Goal: Use online tool/utility: Use online tool/utility

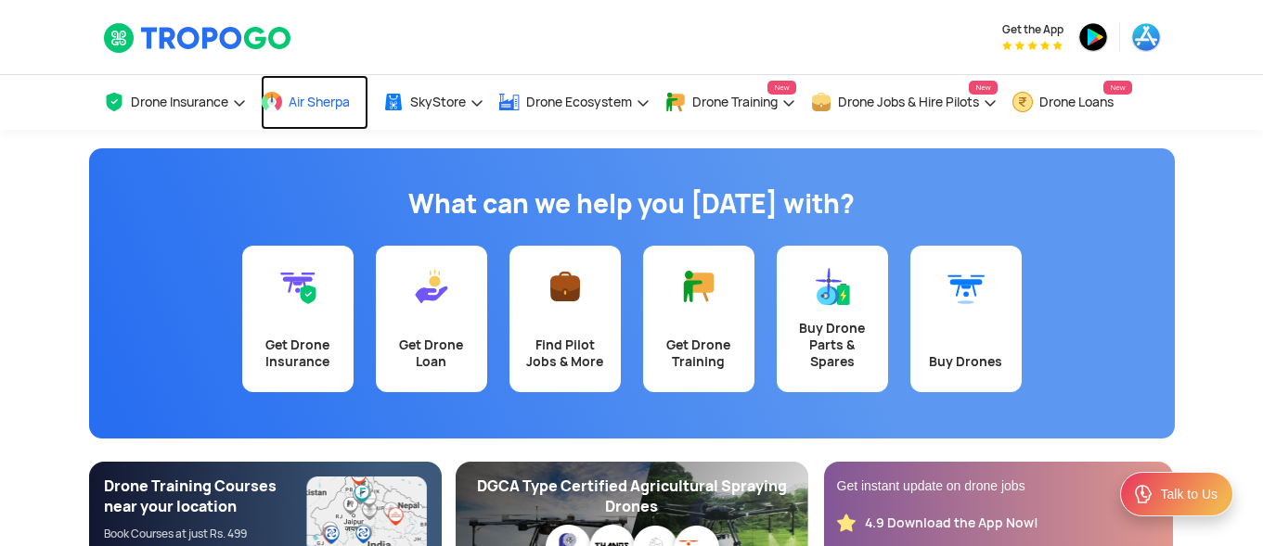
click at [297, 93] on link "Air Sherpa" at bounding box center [315, 102] width 108 height 55
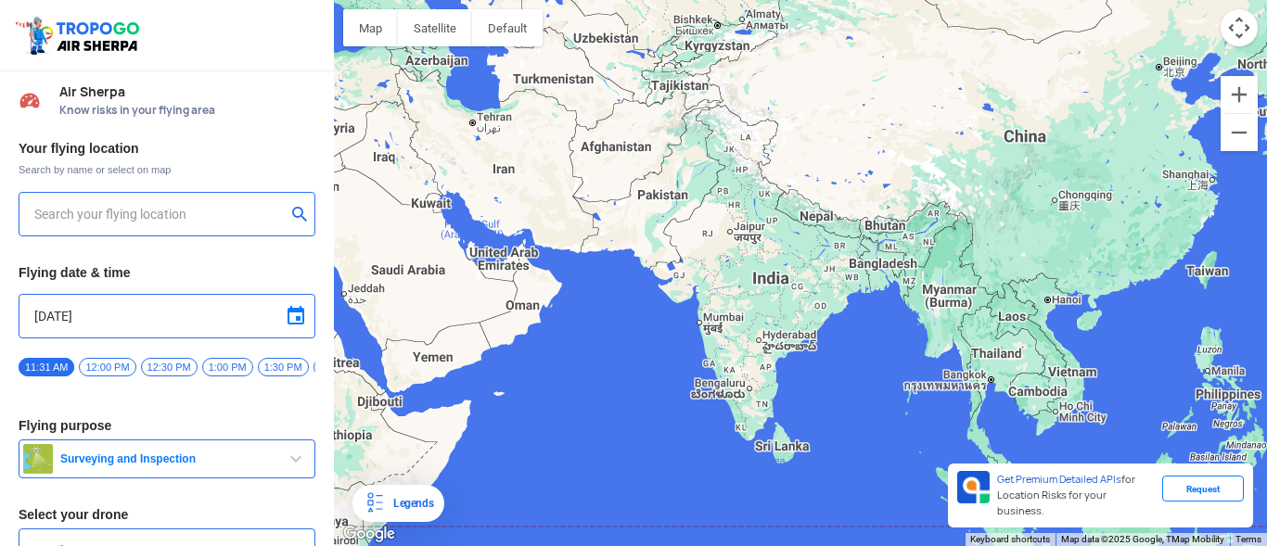
click at [131, 214] on input "text" at bounding box center [159, 214] width 251 height 22
click at [97, 212] on input "text" at bounding box center [159, 214] width 251 height 22
click at [292, 213] on button "submit" at bounding box center [303, 216] width 22 height 19
click at [105, 216] on input "text" at bounding box center [159, 214] width 251 height 22
click at [58, 211] on input "text" at bounding box center [159, 214] width 251 height 22
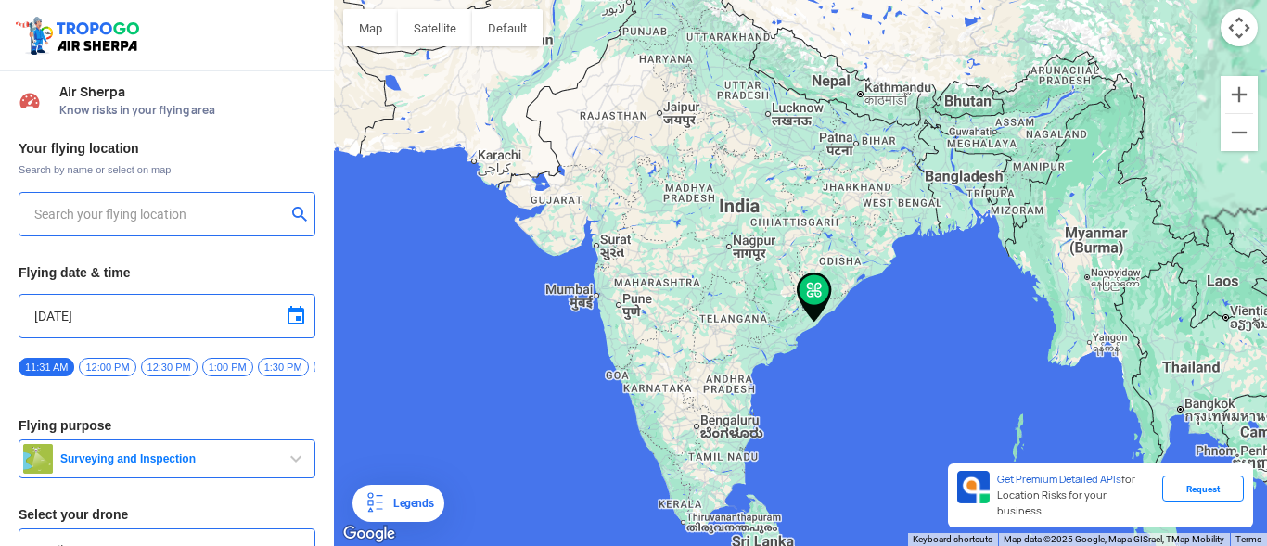
type input "HIG-56, Duvvada, Phase I, Phase 1, Visakhapatnam, Andhra Pradesh 530049, India"
click at [817, 317] on img at bounding box center [814, 298] width 35 height 50
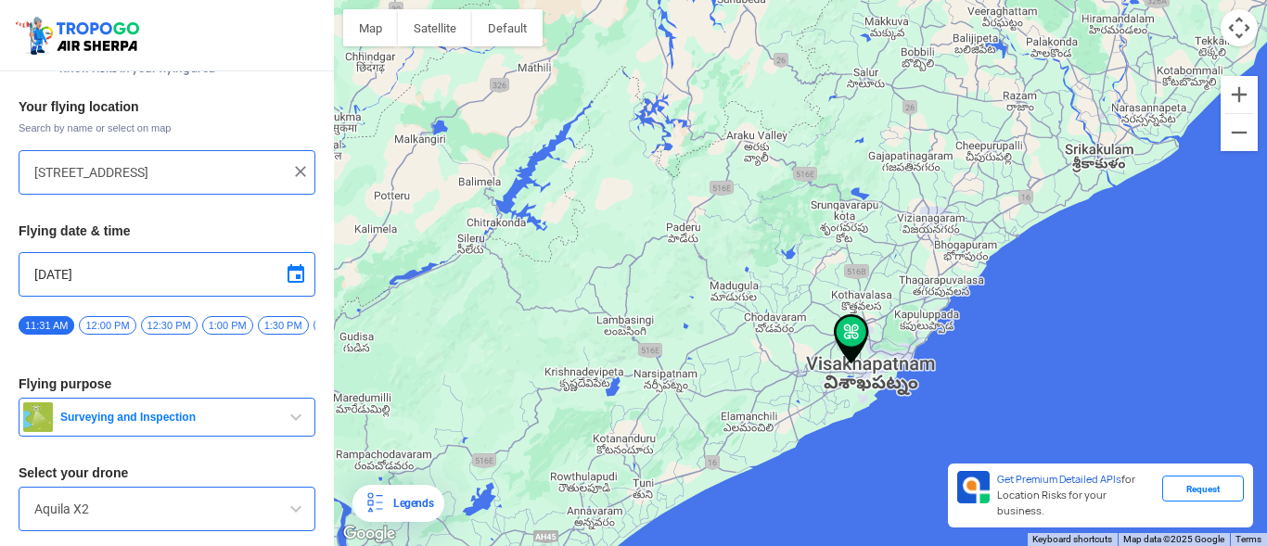
scroll to position [107, 0]
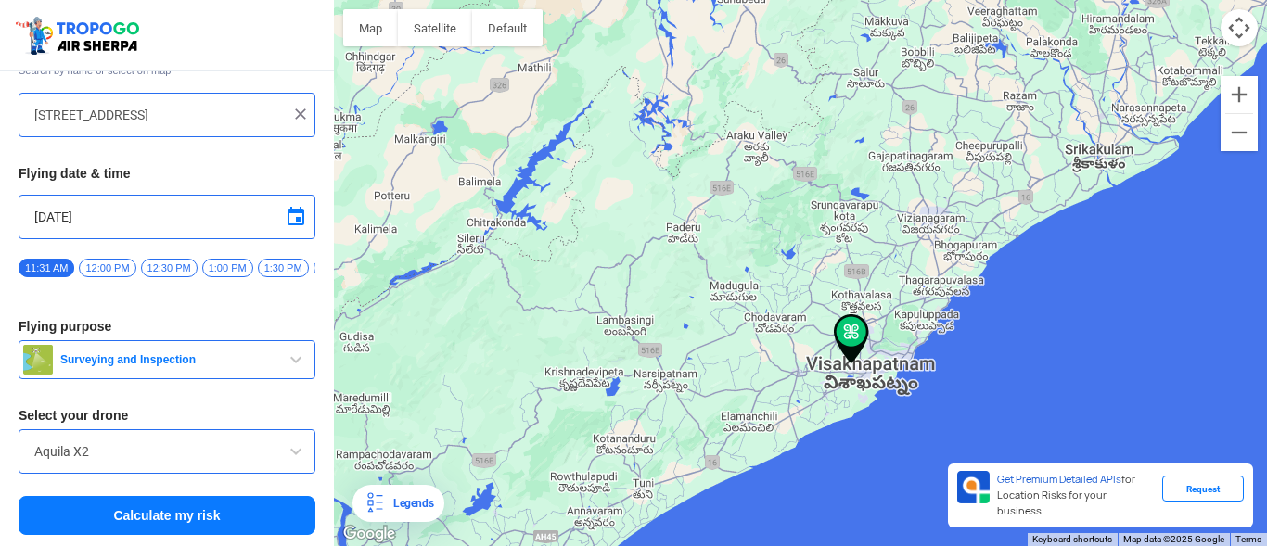
click at [296, 443] on span at bounding box center [296, 452] width 22 height 22
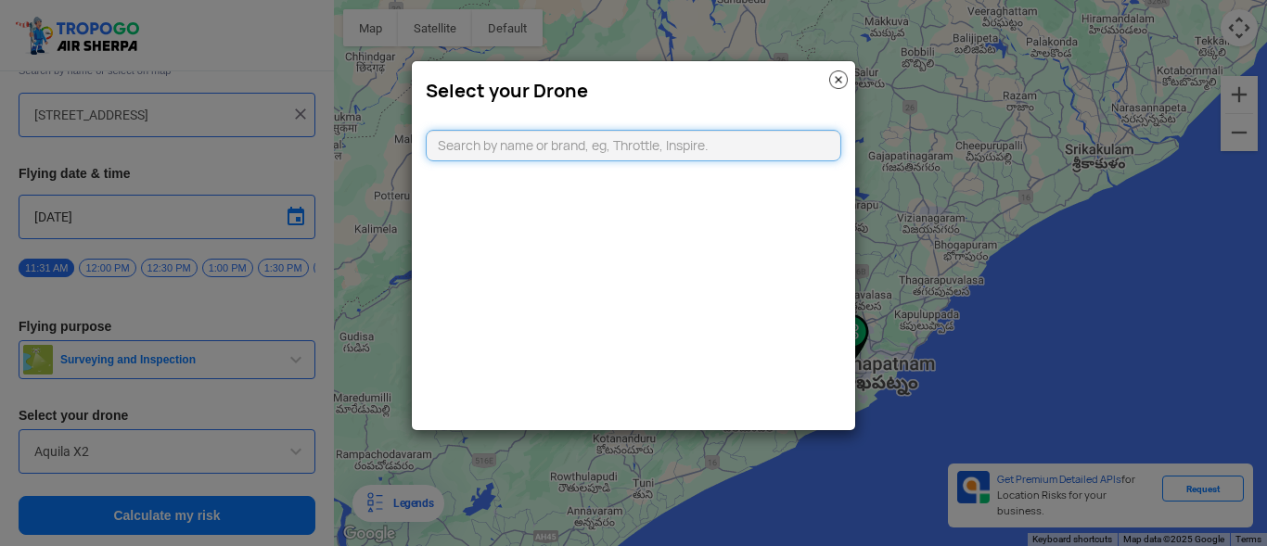
click at [473, 156] on input "text" at bounding box center [634, 146] width 416 height 32
click at [840, 82] on img at bounding box center [838, 80] width 19 height 19
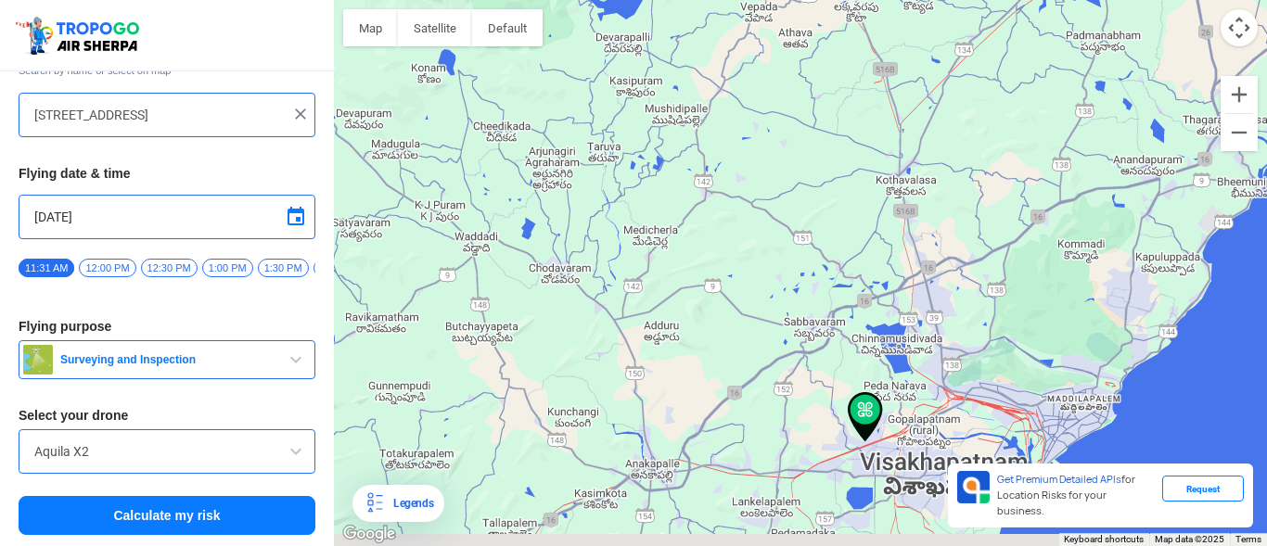
drag, startPoint x: 862, startPoint y: 479, endPoint x: 755, endPoint y: 267, distance: 236.9
click at [756, 267] on div at bounding box center [800, 273] width 933 height 546
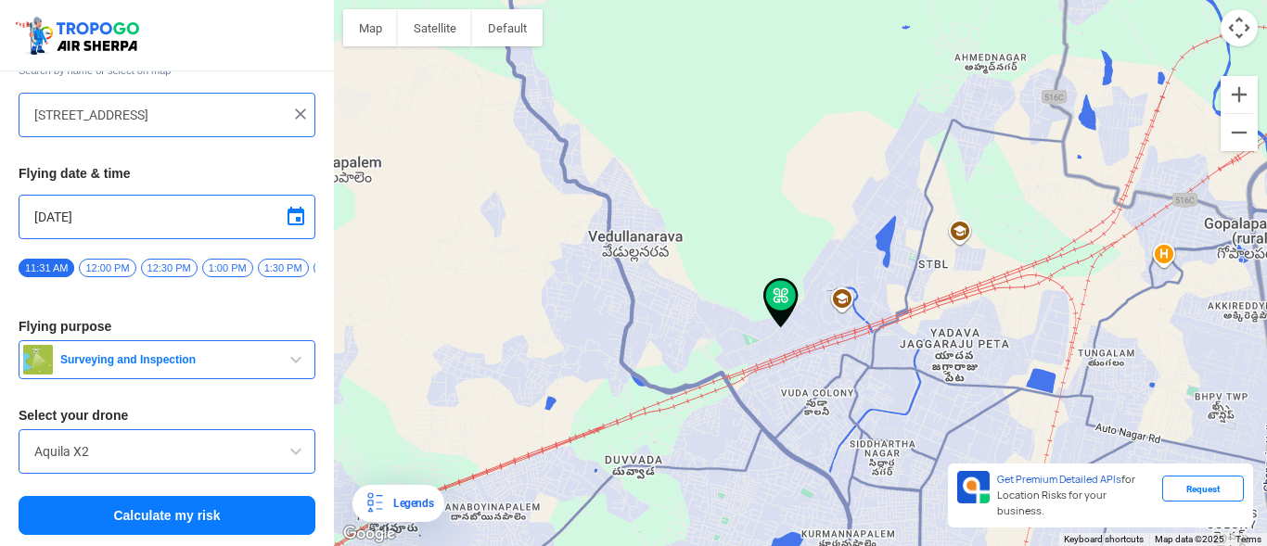
drag, startPoint x: 835, startPoint y: 487, endPoint x: 767, endPoint y: 364, distance: 140.7
click at [767, 364] on div at bounding box center [800, 273] width 933 height 546
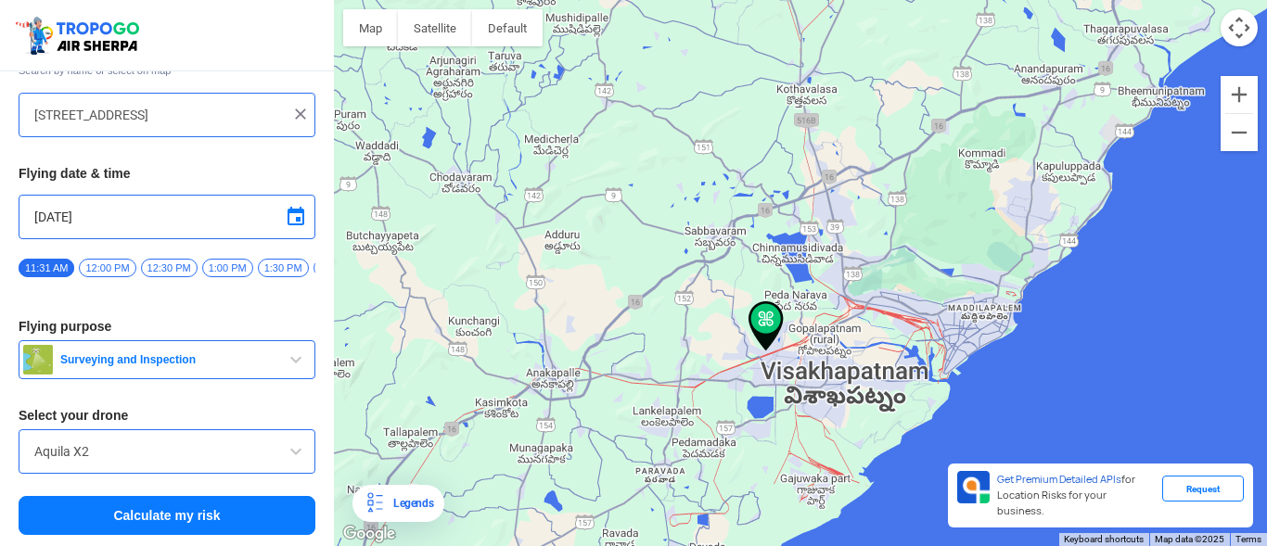
click at [158, 516] on button "Calculate my risk" at bounding box center [167, 515] width 297 height 39
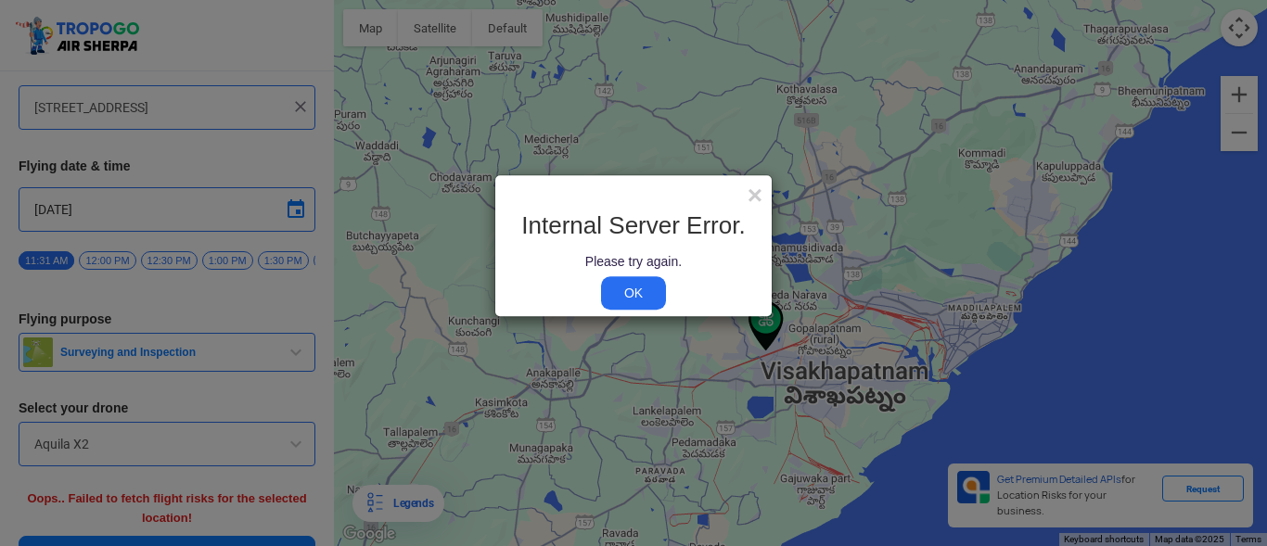
click at [631, 299] on link "OK" at bounding box center [633, 292] width 65 height 33
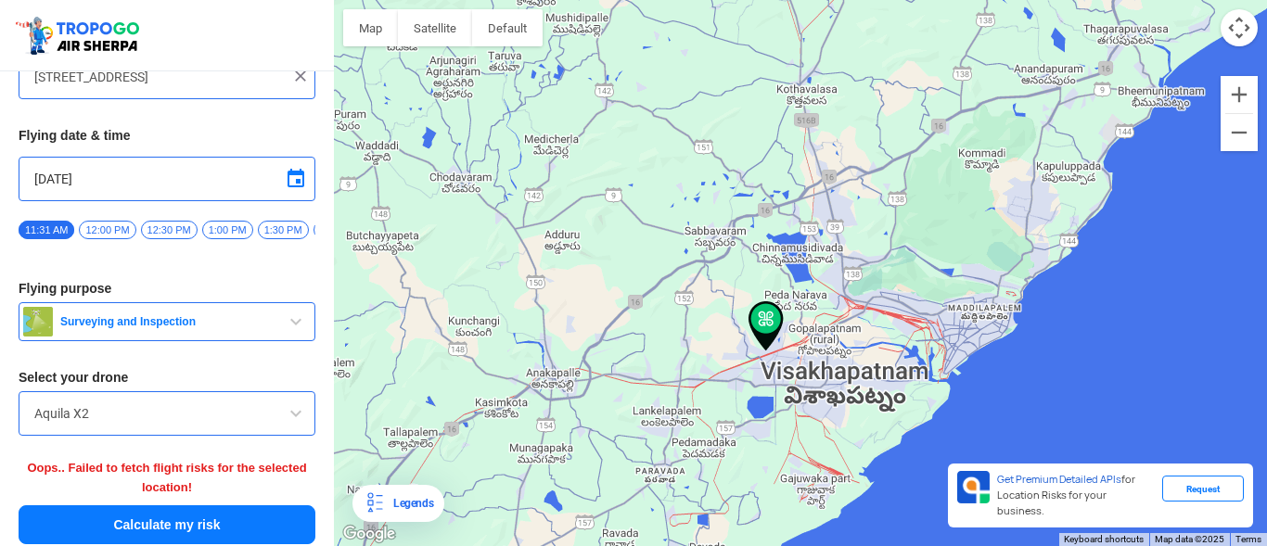
scroll to position [154, 0]
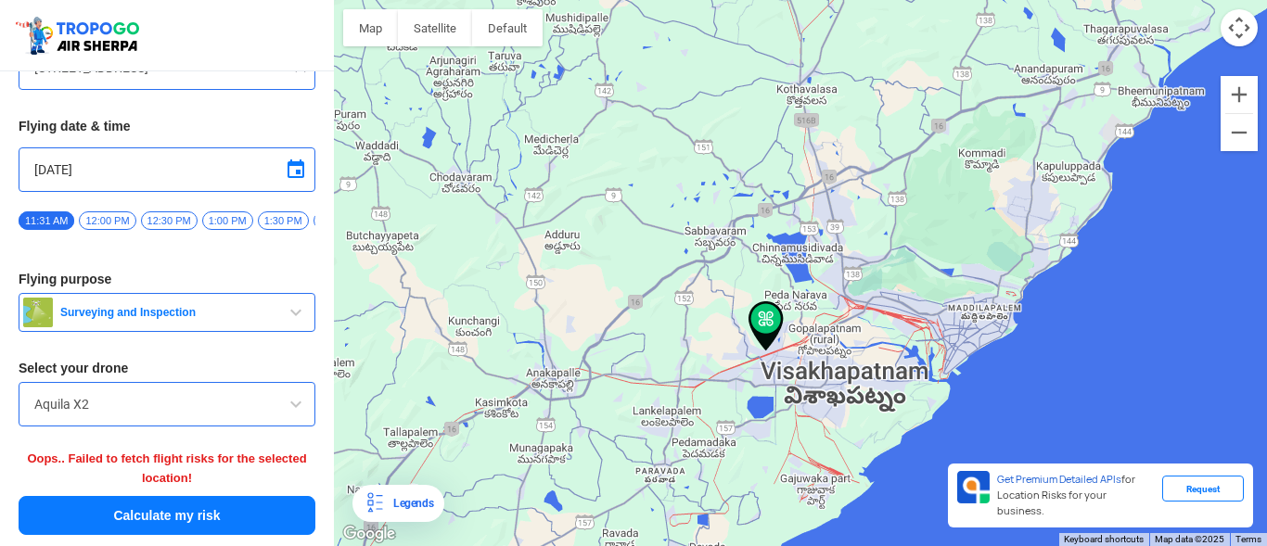
click at [263, 513] on button "Calculate my risk" at bounding box center [167, 515] width 297 height 39
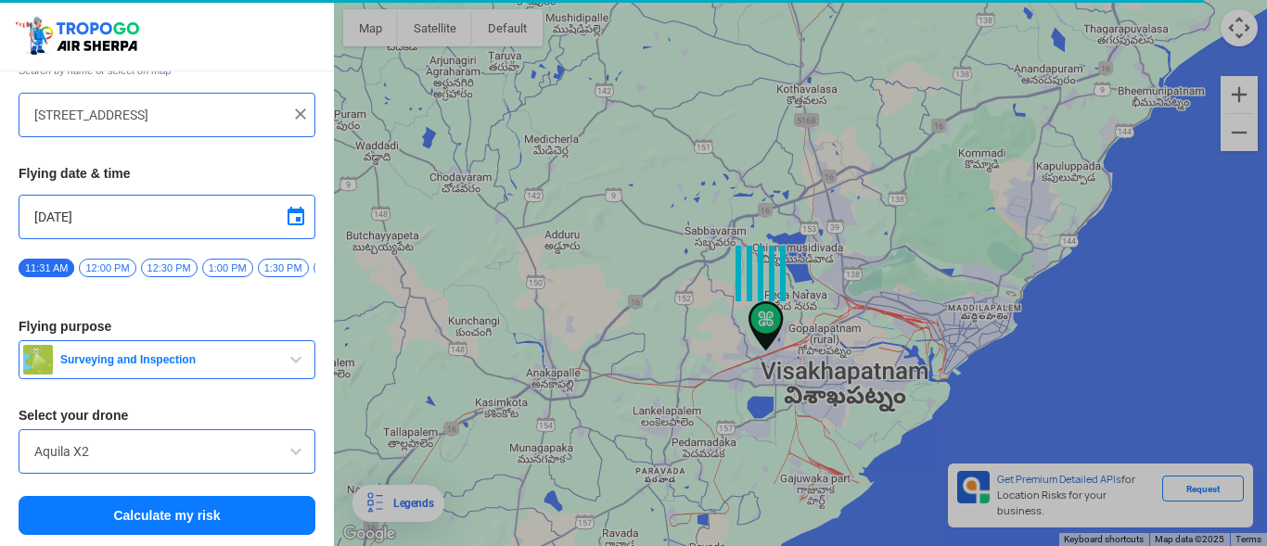
scroll to position [107, 0]
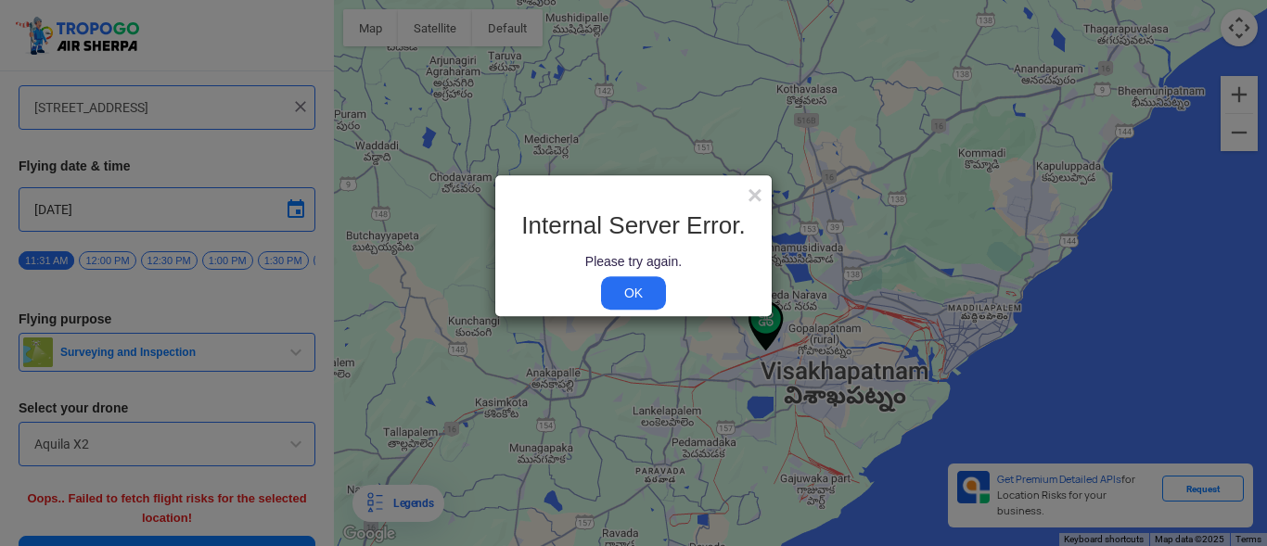
click at [615, 294] on link "OK" at bounding box center [633, 292] width 65 height 33
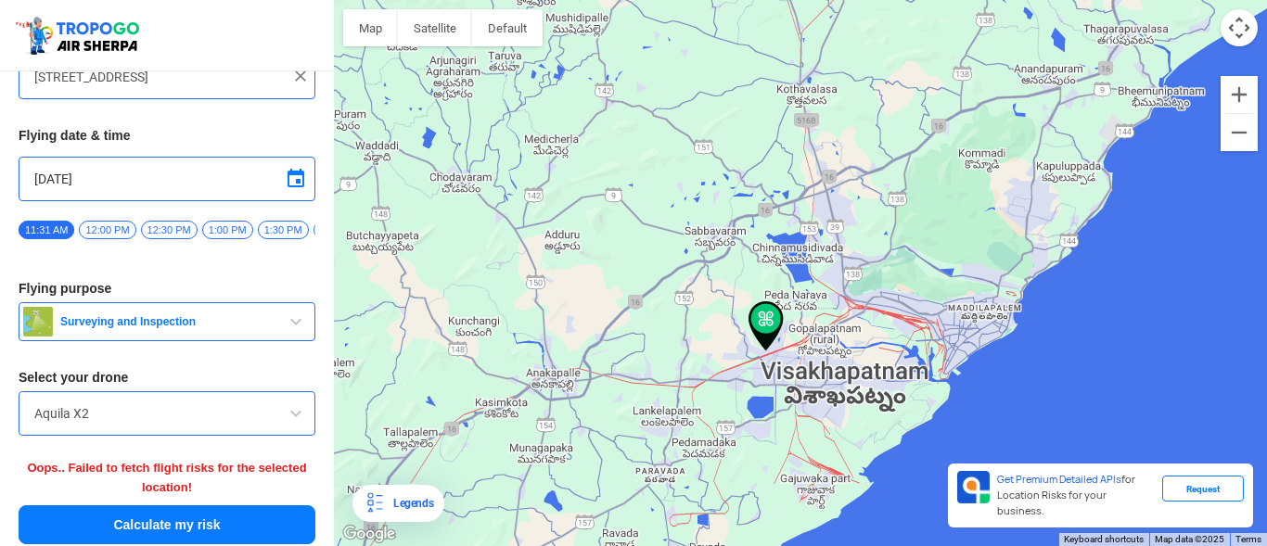
scroll to position [154, 0]
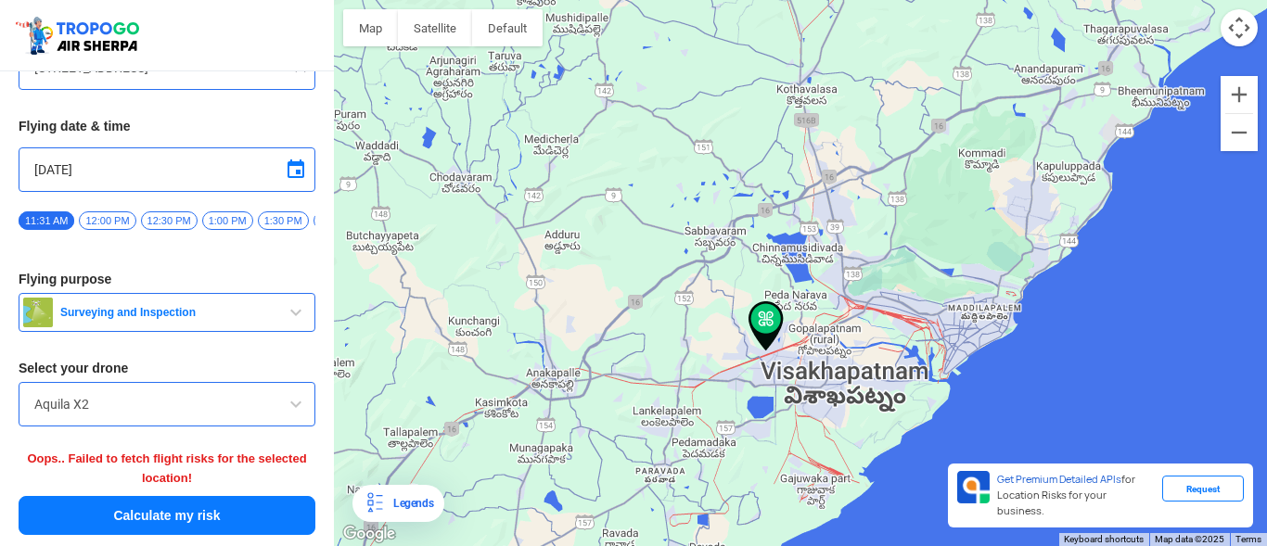
click at [285, 523] on button "Calculate my risk" at bounding box center [167, 515] width 297 height 39
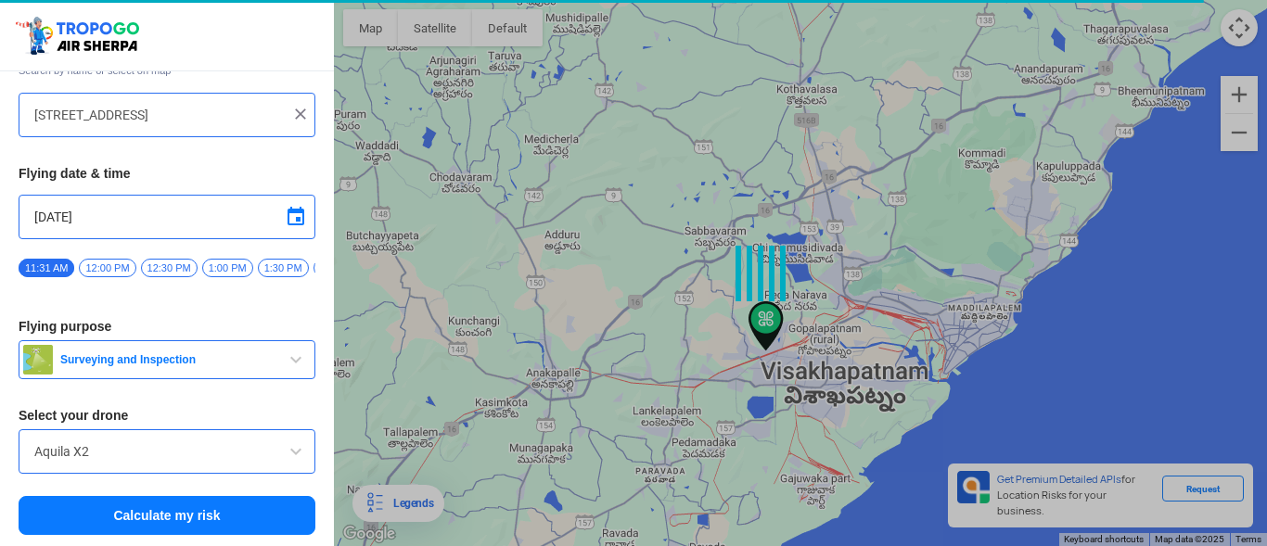
scroll to position [107, 0]
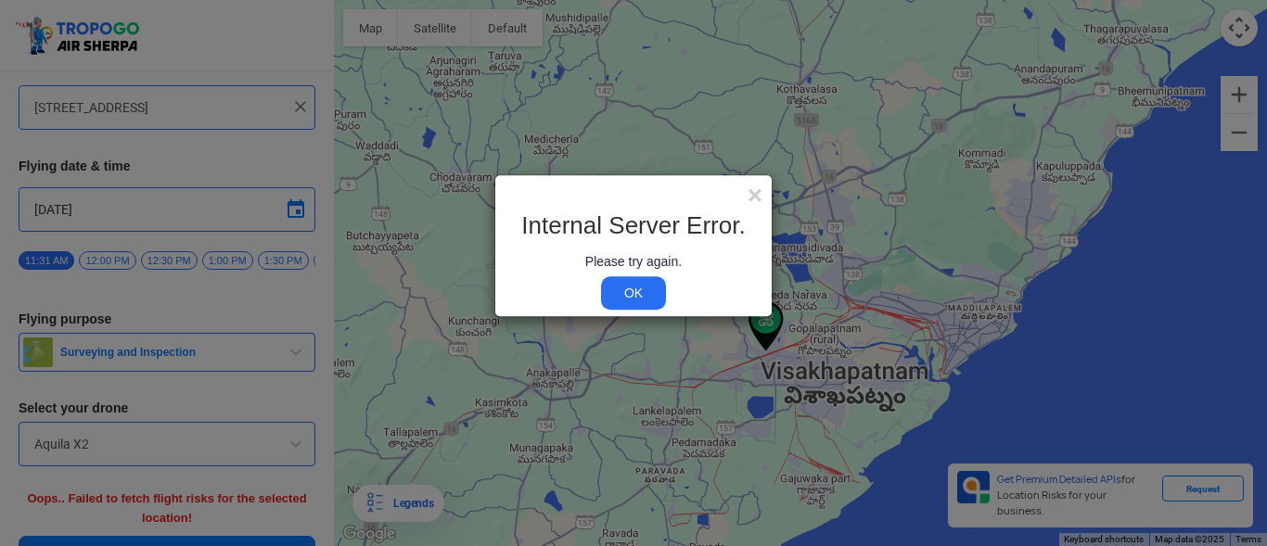
click at [636, 287] on link "OK" at bounding box center [633, 292] width 65 height 33
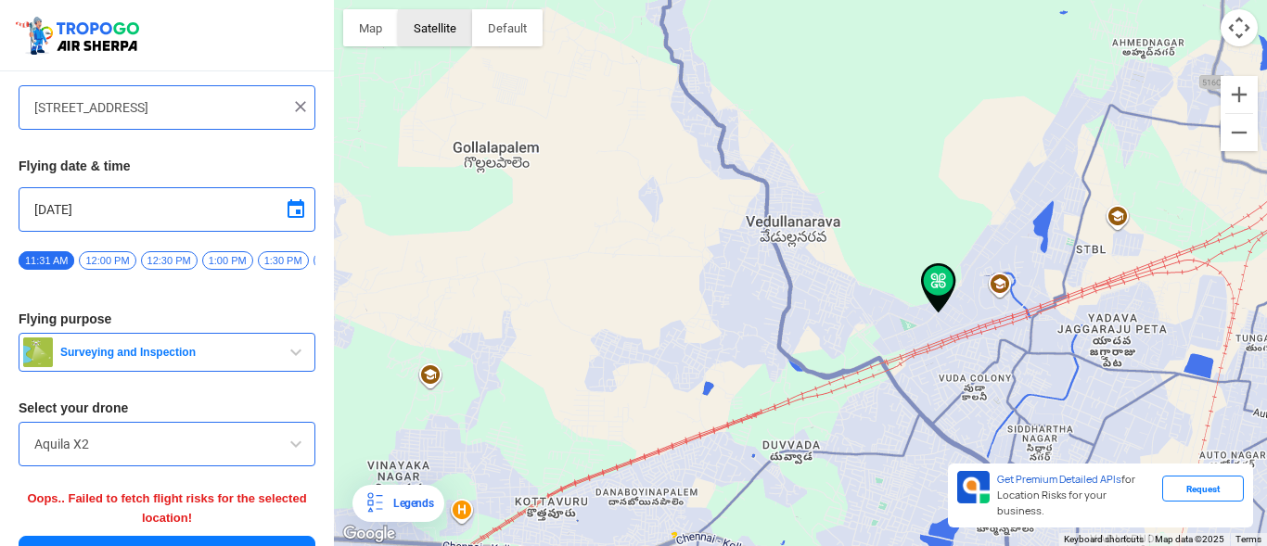
click at [433, 19] on button "Satellite" at bounding box center [435, 27] width 74 height 37
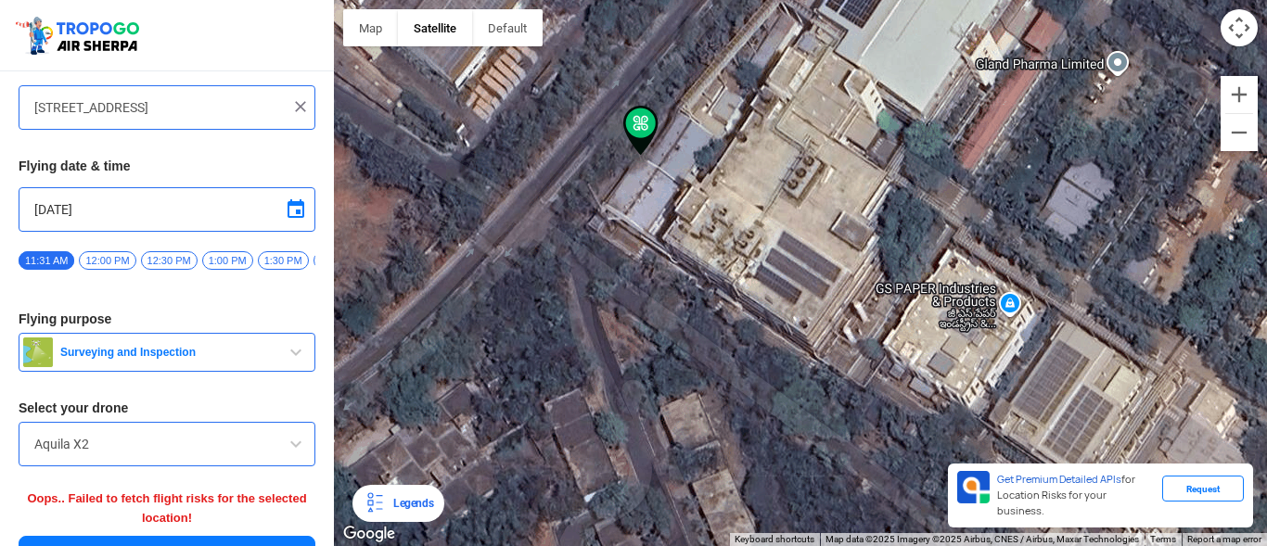
click at [115, 251] on span "12:00 PM" at bounding box center [107, 260] width 57 height 19
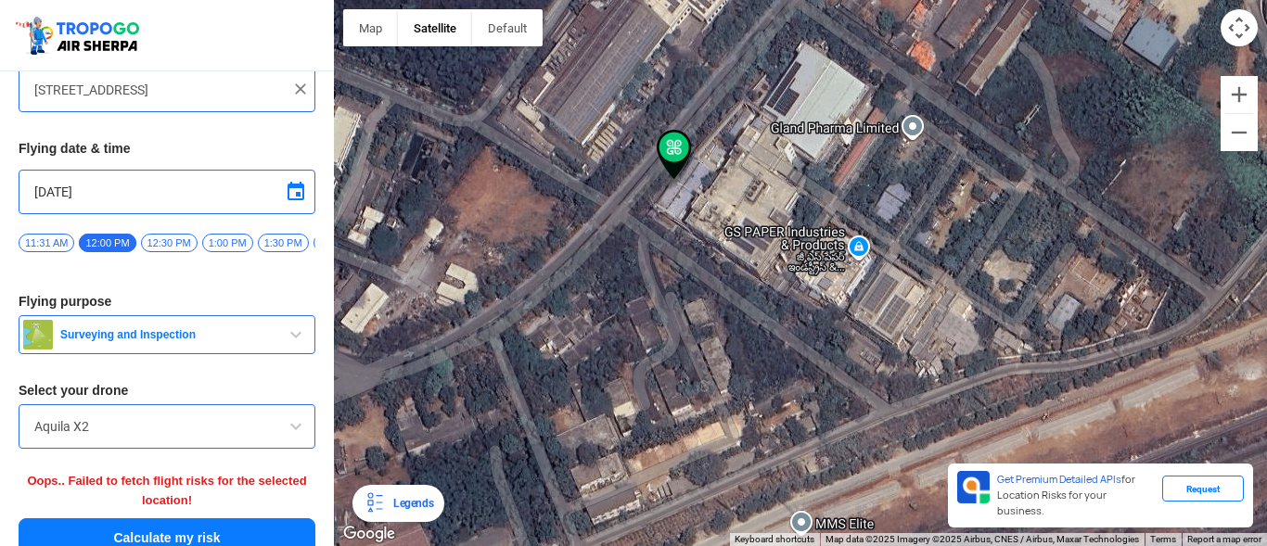
scroll to position [154, 0]
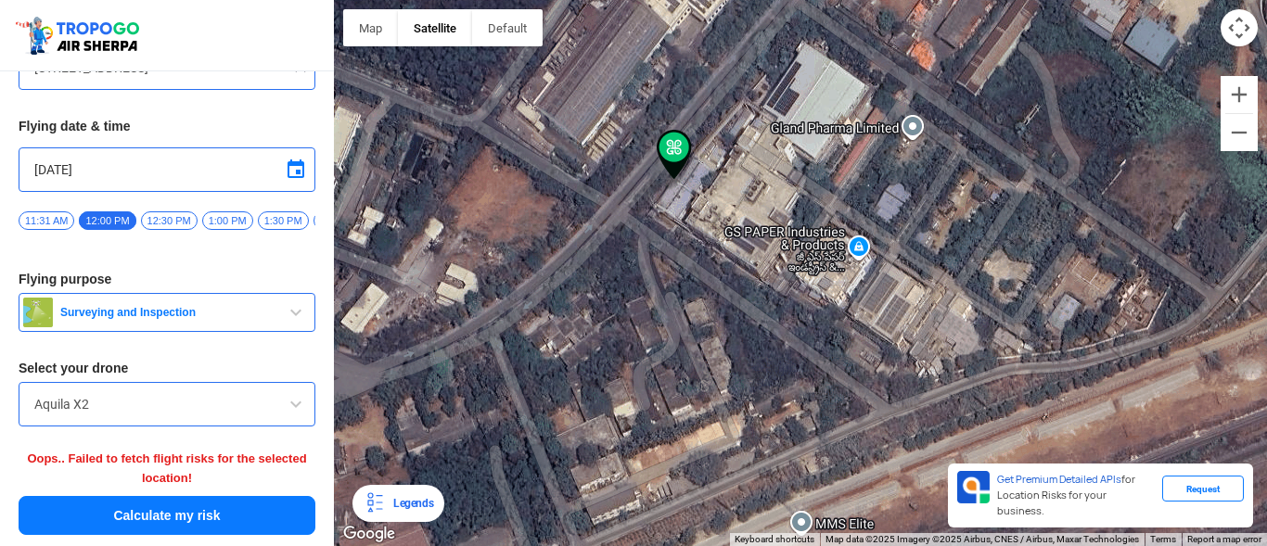
click at [195, 319] on span "Surveying and Inspection" at bounding box center [169, 312] width 232 height 15
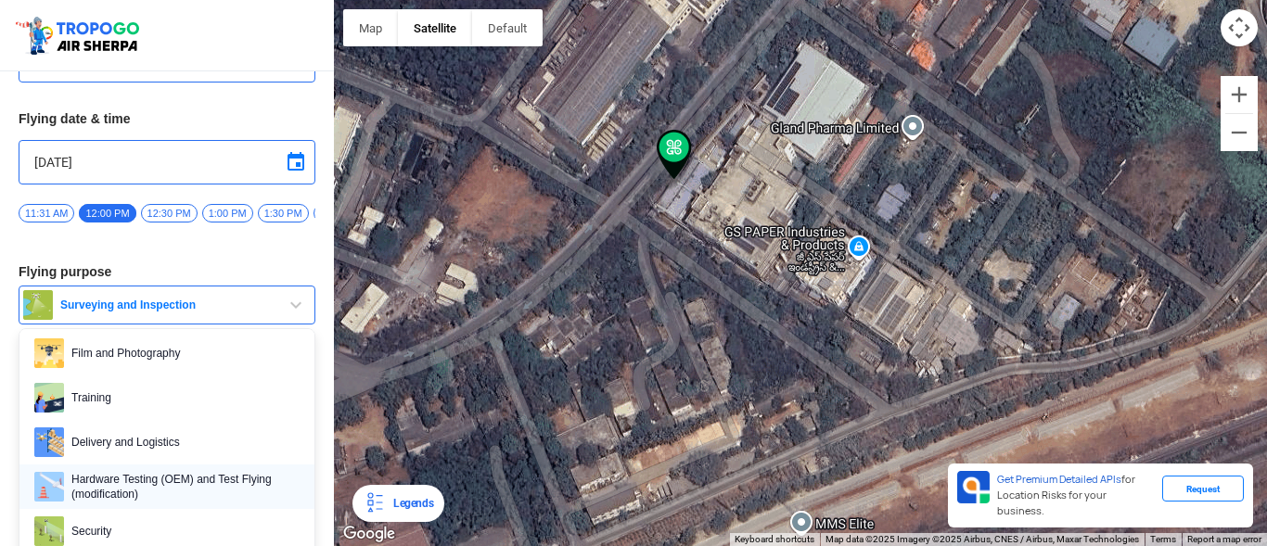
scroll to position [100, 0]
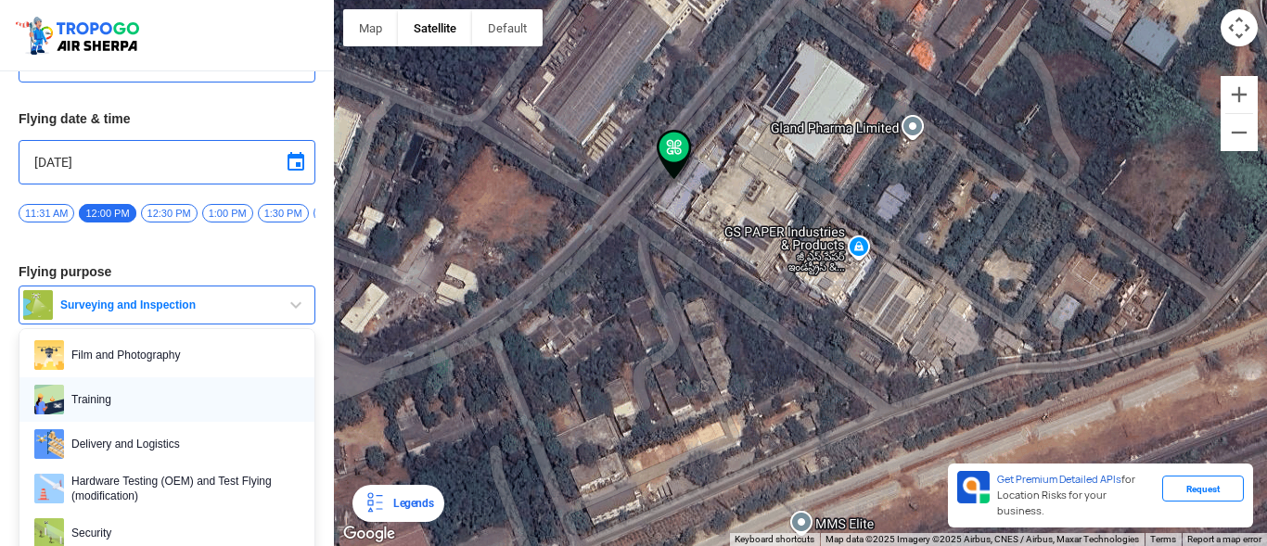
click at [114, 404] on span "Training" at bounding box center [182, 400] width 236 height 30
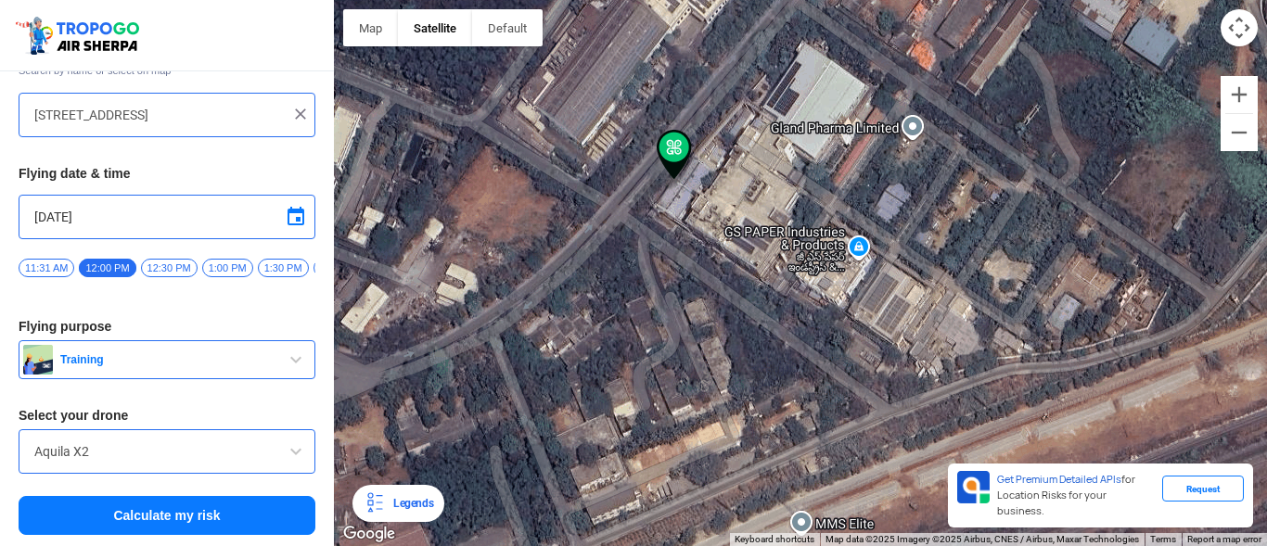
click at [124, 447] on input "Aquila X2" at bounding box center [166, 452] width 265 height 22
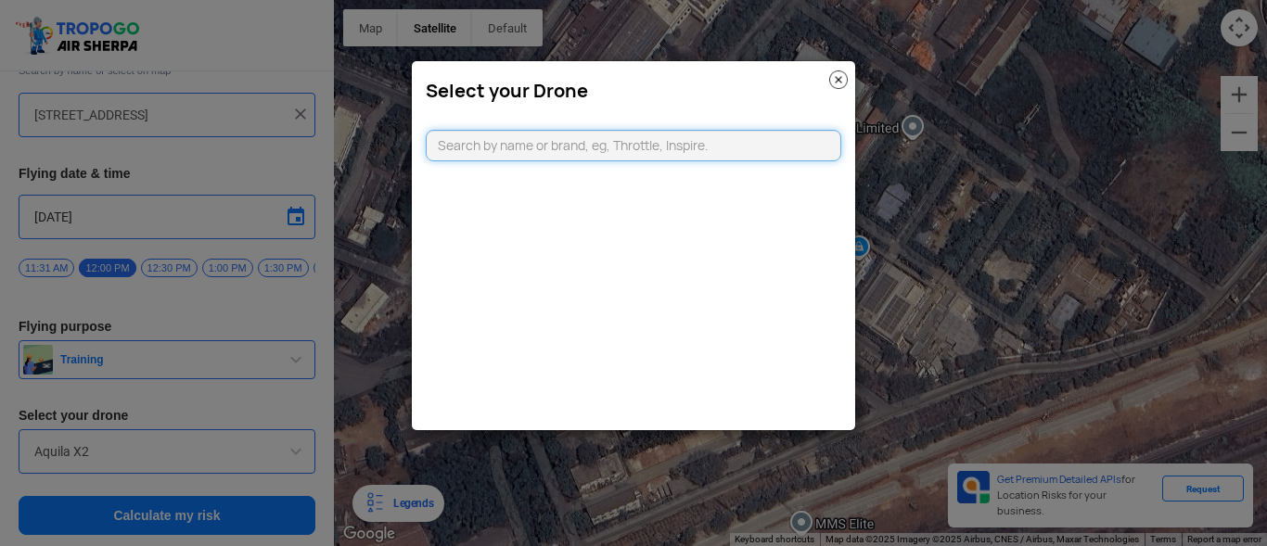
click at [480, 144] on input "text" at bounding box center [634, 146] width 416 height 32
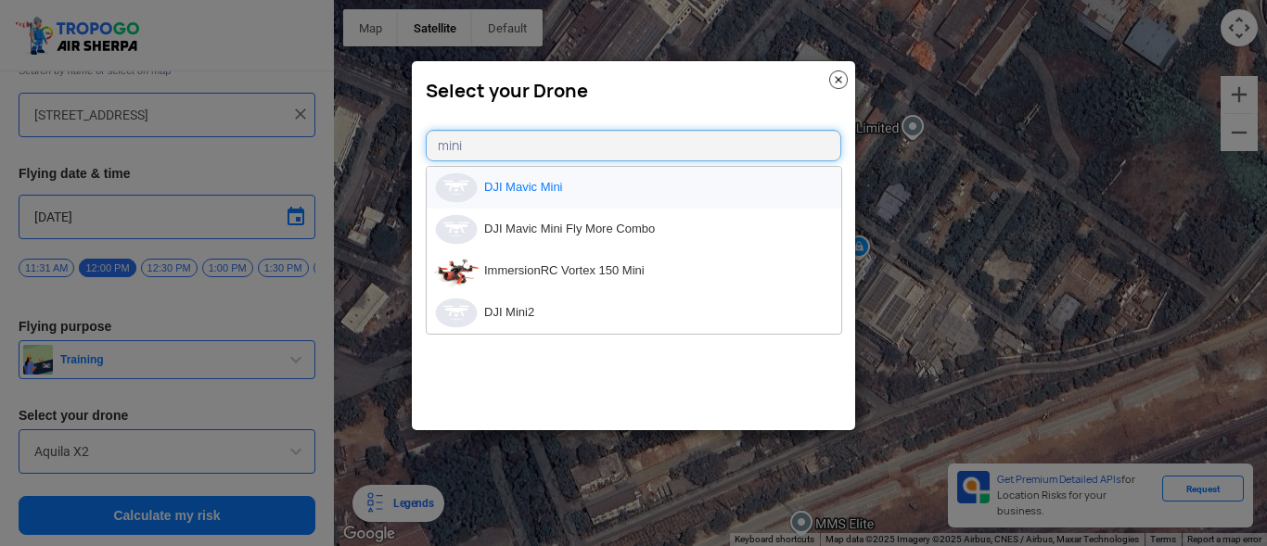
type input "mini"
click at [552, 177] on li "DJI Mavic Mini" at bounding box center [634, 188] width 415 height 42
type input "DJI Mavic Mini"
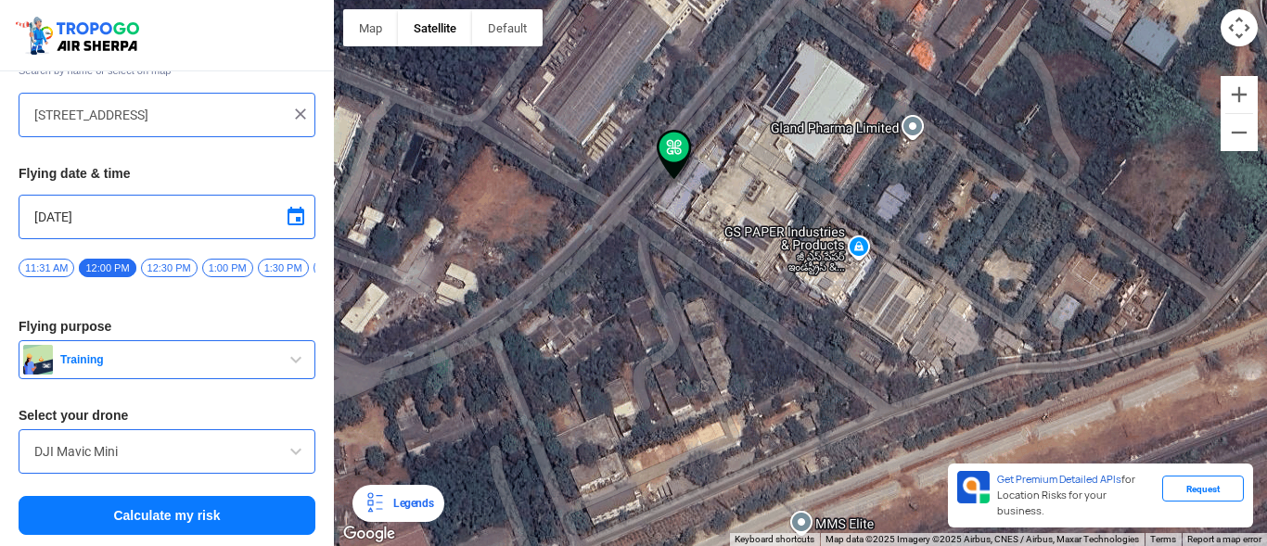
click at [167, 503] on button "Calculate my risk" at bounding box center [167, 515] width 297 height 39
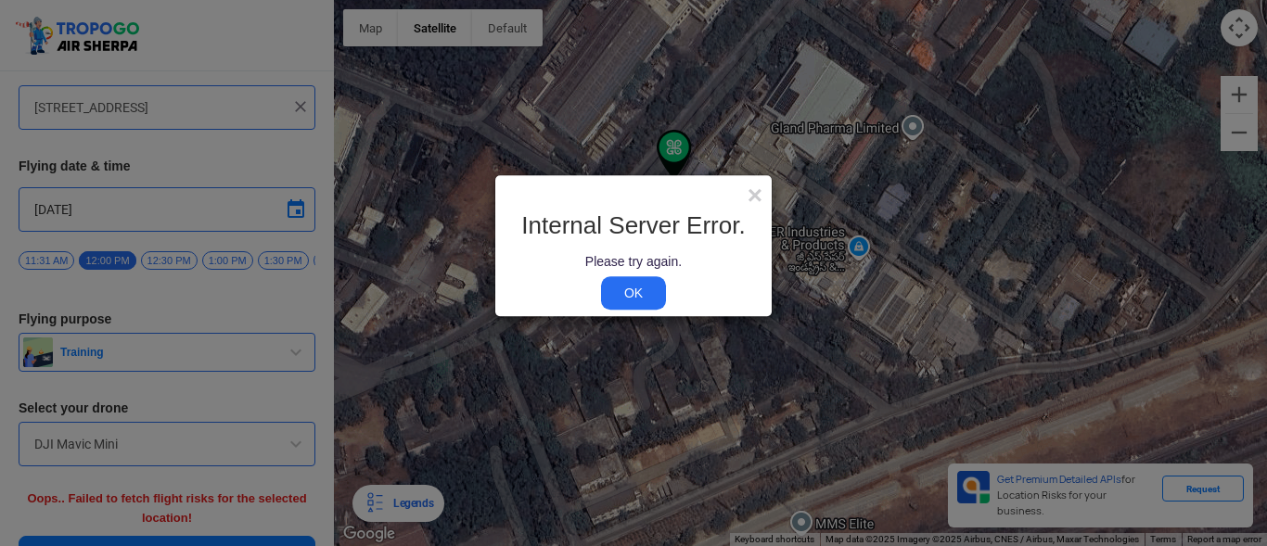
click at [638, 293] on link "OK" at bounding box center [633, 292] width 65 height 33
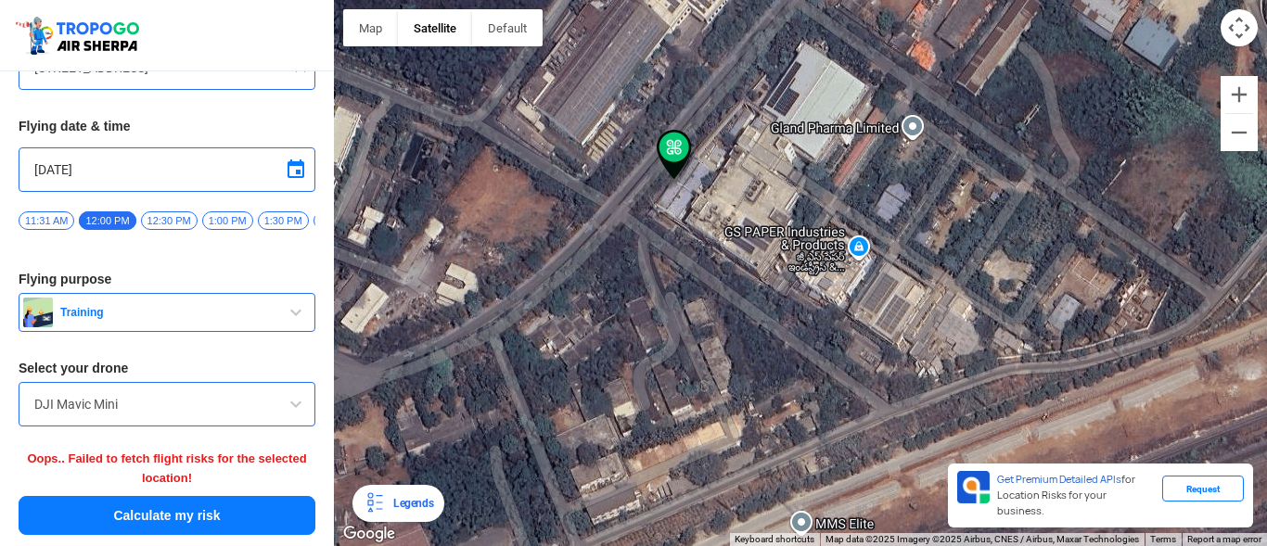
click at [196, 507] on button "Calculate my risk" at bounding box center [167, 515] width 297 height 39
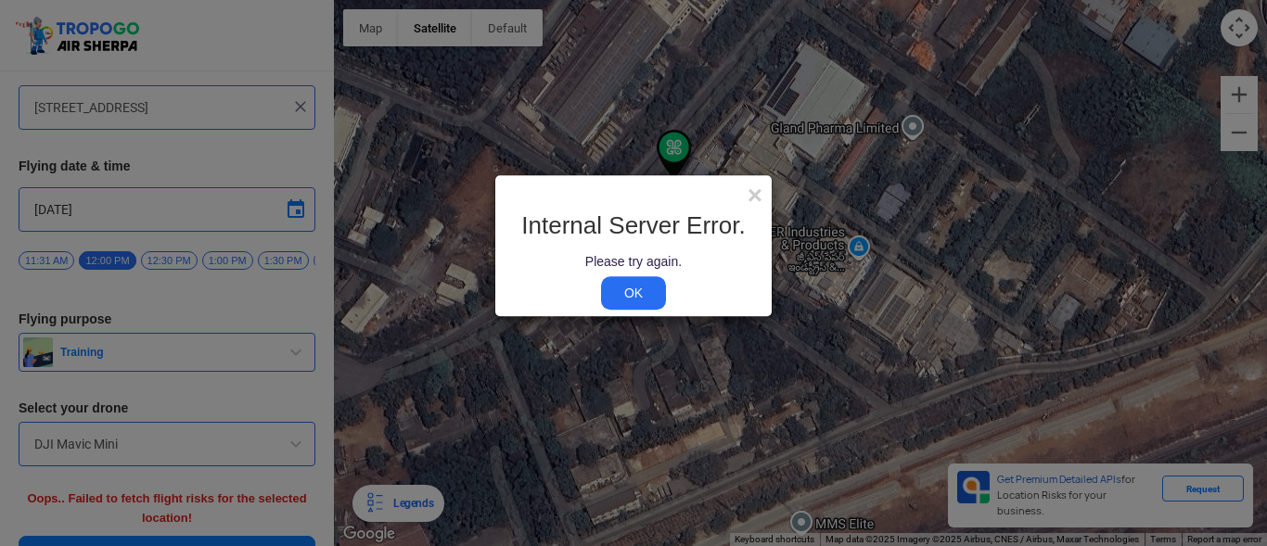
click at [615, 298] on link "OK" at bounding box center [633, 292] width 65 height 33
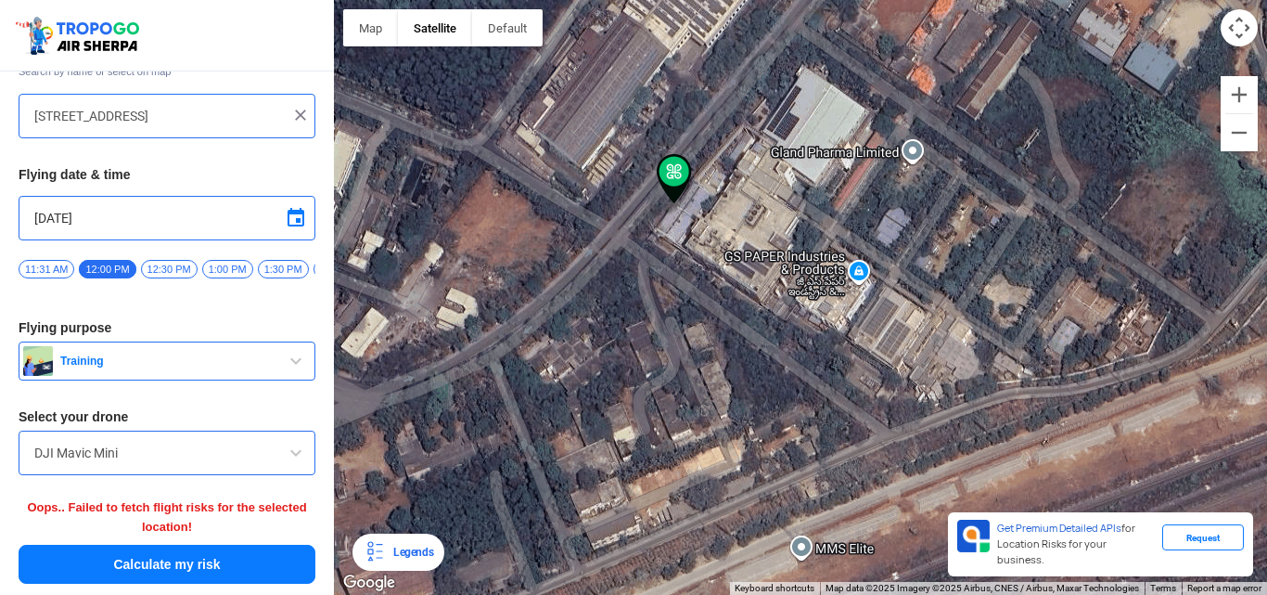
scroll to position [106, 0]
click at [275, 545] on button "Calculate my risk" at bounding box center [167, 564] width 297 height 39
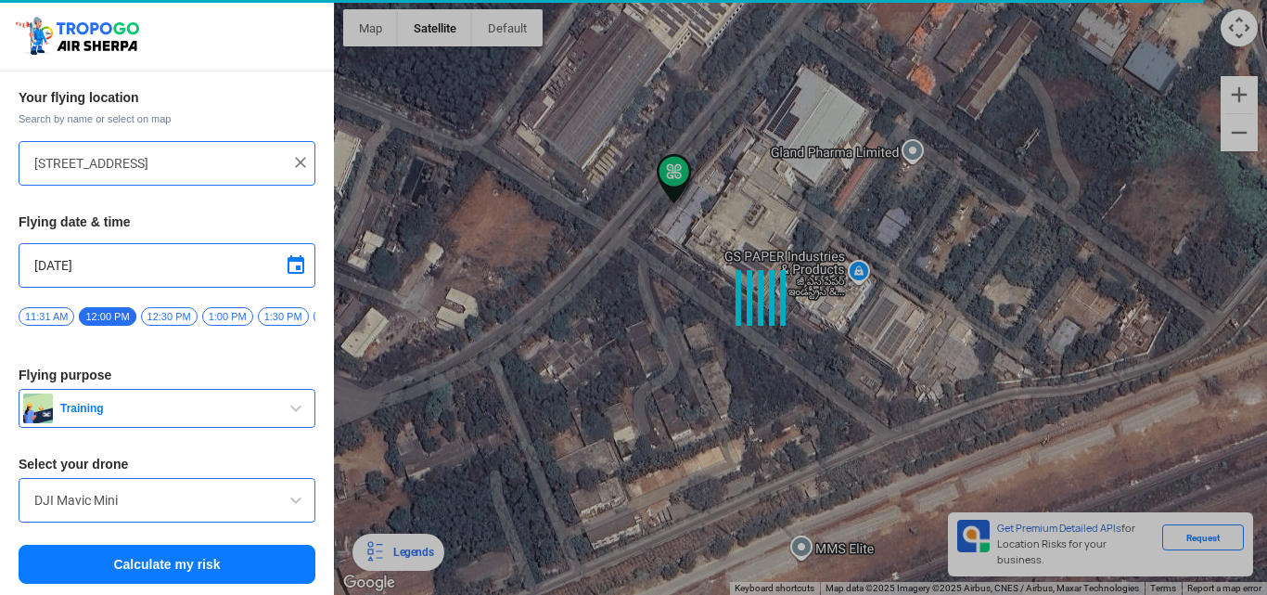
scroll to position [58, 0]
click at [270, 545] on button "Calculate my risk" at bounding box center [167, 564] width 297 height 39
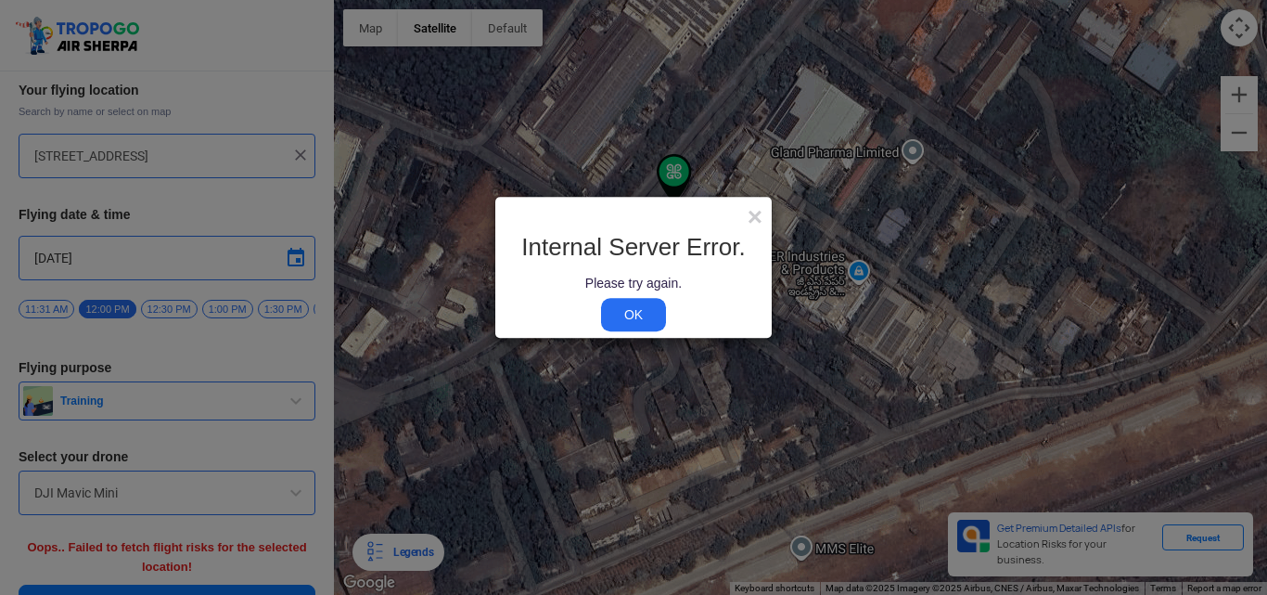
click at [651, 314] on link "OK" at bounding box center [633, 314] width 65 height 33
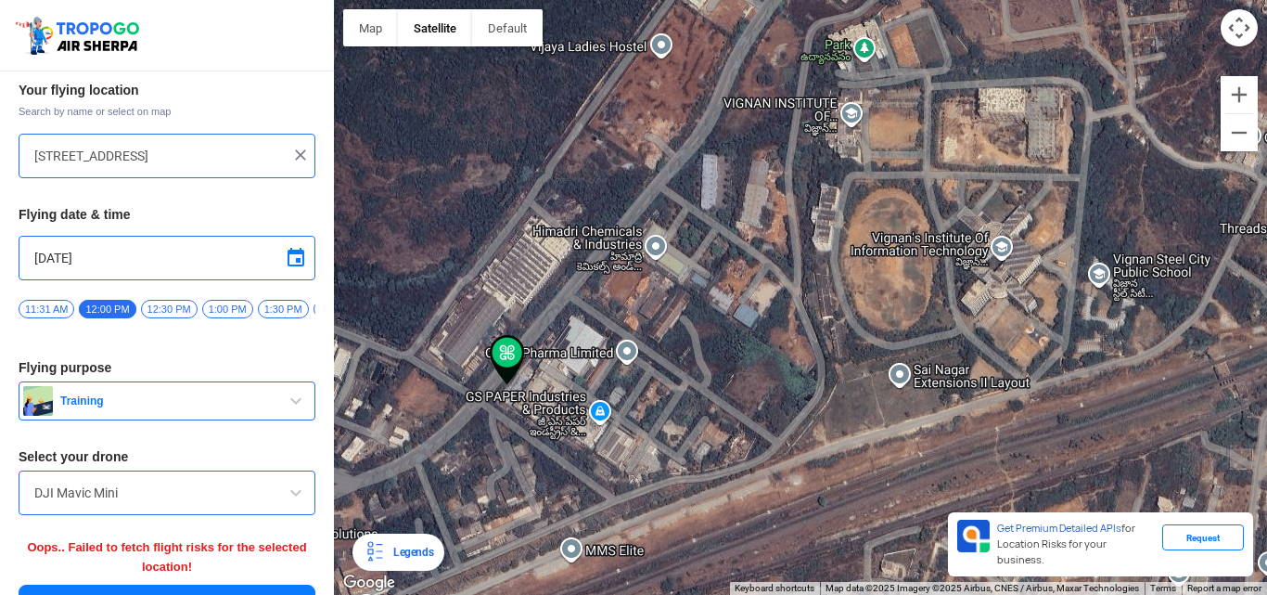
scroll to position [0, 0]
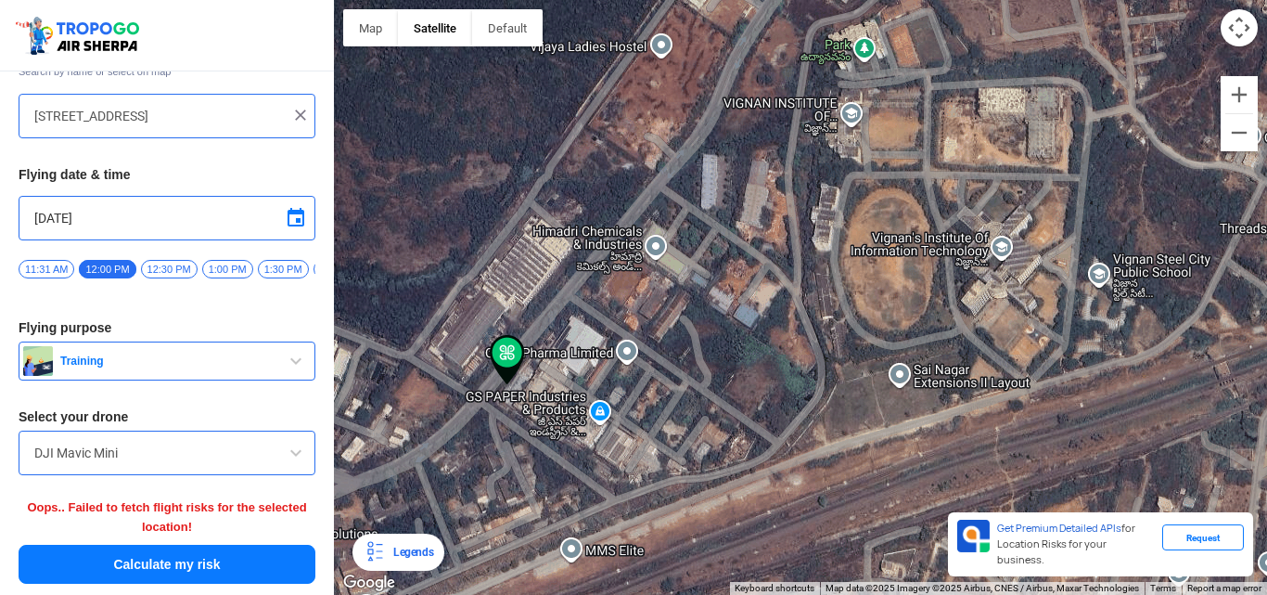
click at [279, 545] on button "Calculate my risk" at bounding box center [167, 564] width 297 height 39
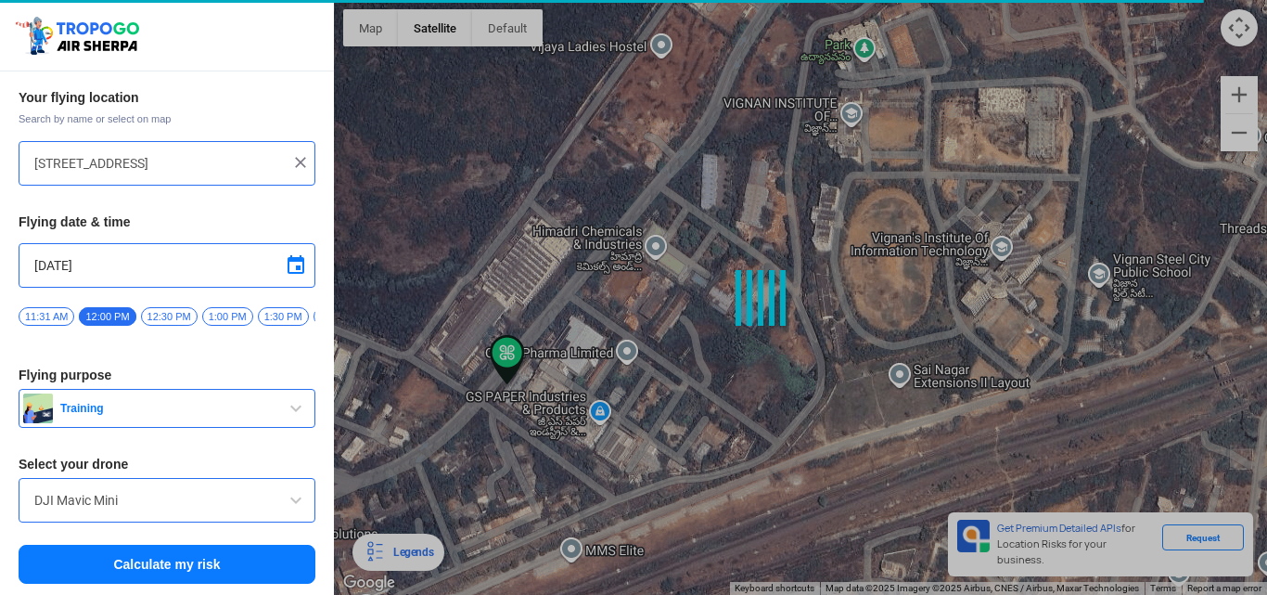
scroll to position [58, 0]
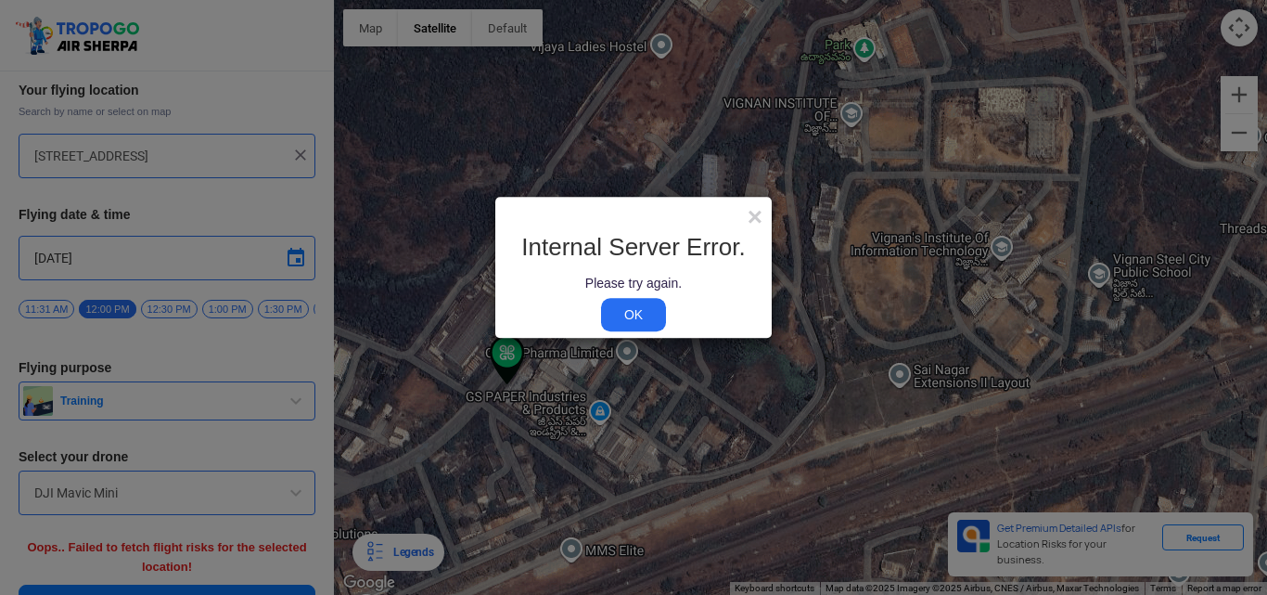
click at [637, 317] on link "OK" at bounding box center [633, 314] width 65 height 33
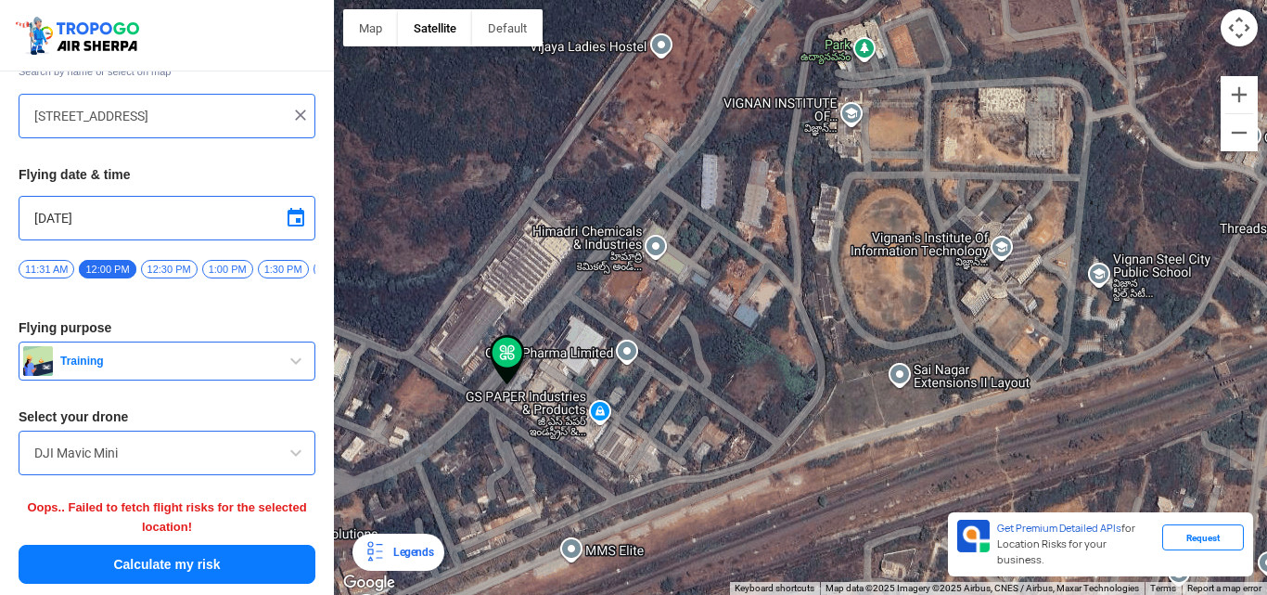
click at [193, 545] on button "Calculate my risk" at bounding box center [167, 564] width 297 height 39
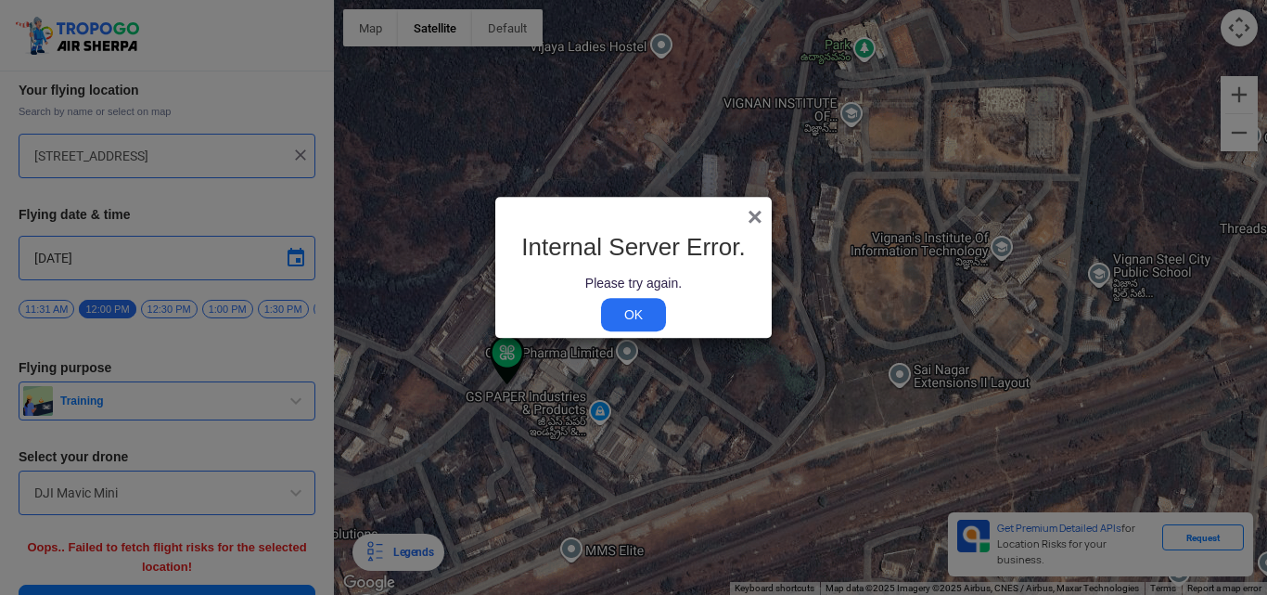
click at [753, 219] on span "×" at bounding box center [755, 217] width 15 height 29
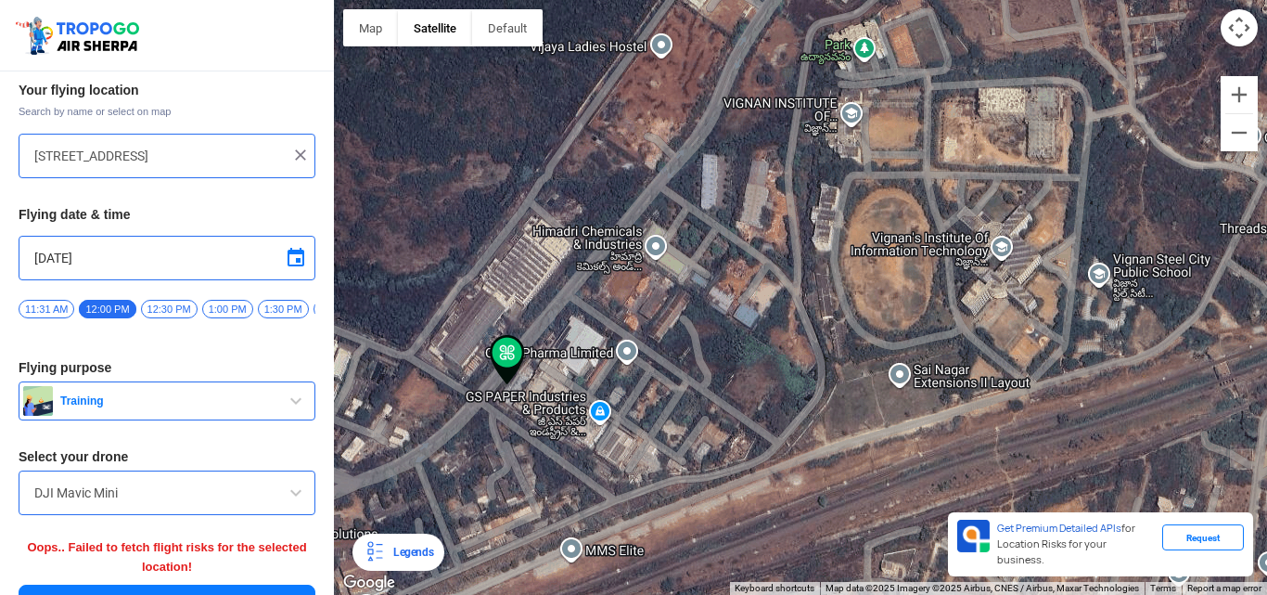
click at [272, 417] on button "Training" at bounding box center [167, 400] width 297 height 39
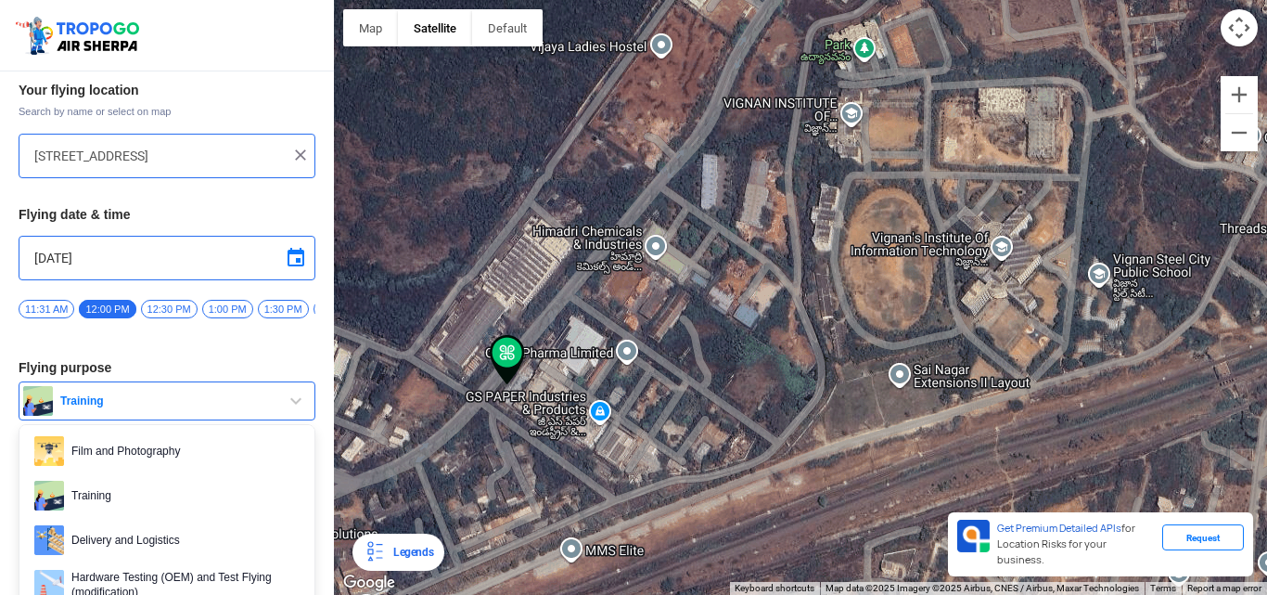
click at [272, 417] on button "Training" at bounding box center [167, 400] width 297 height 39
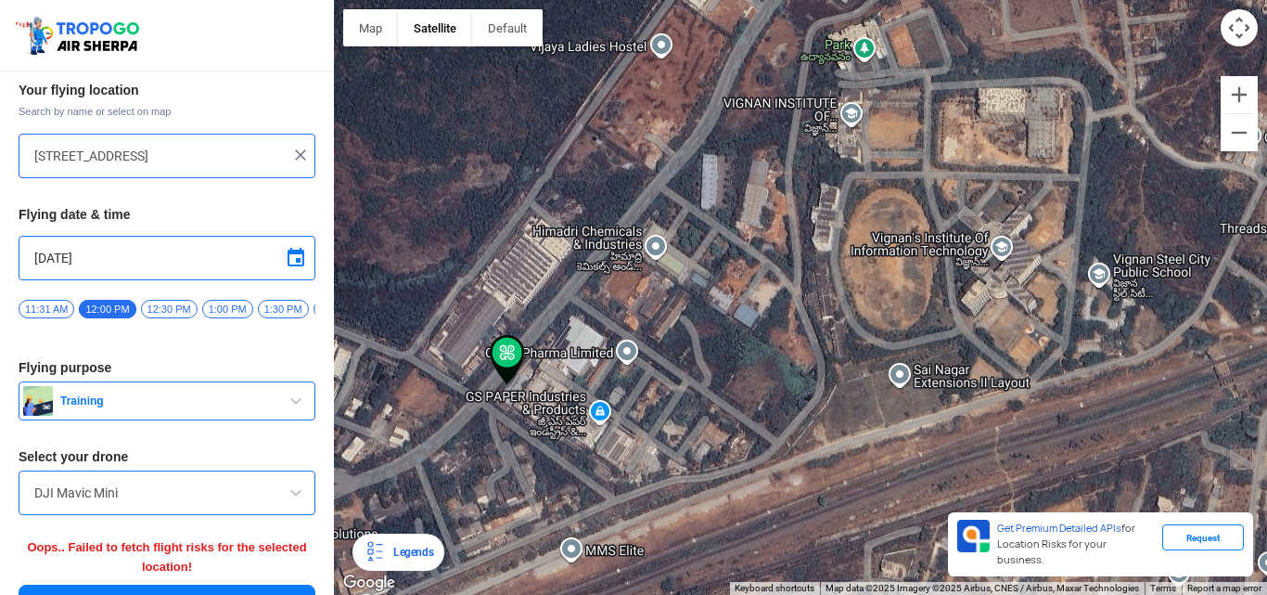
click at [272, 417] on button "Training" at bounding box center [167, 400] width 297 height 39
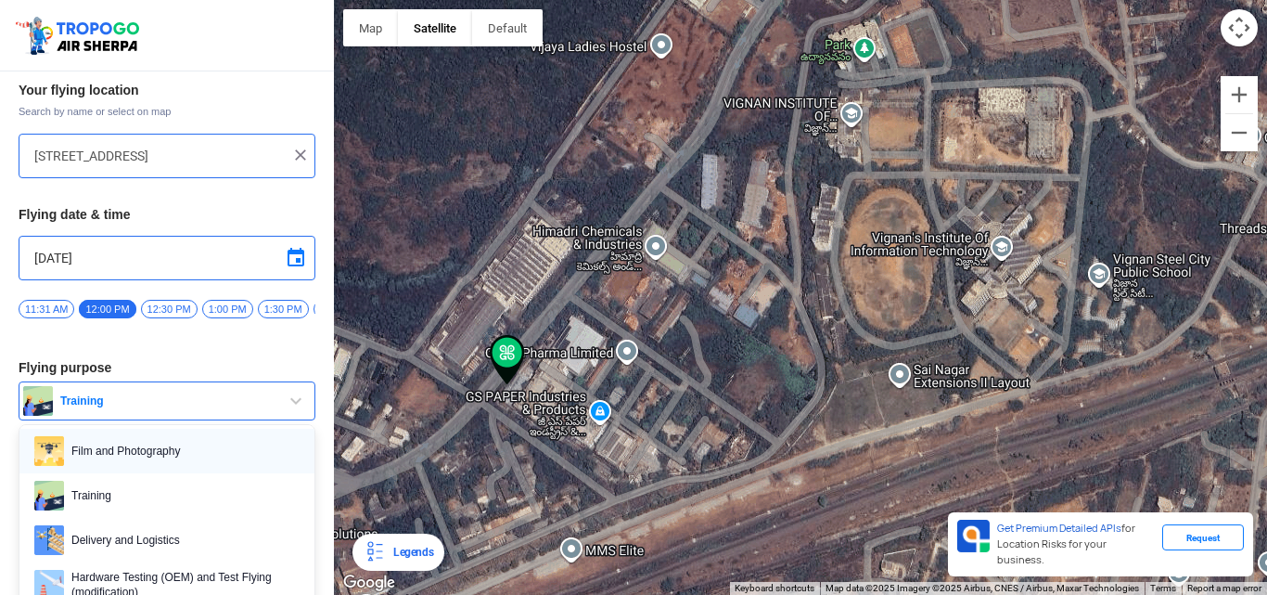
click at [246, 444] on span "Film and Photography" at bounding box center [182, 451] width 236 height 30
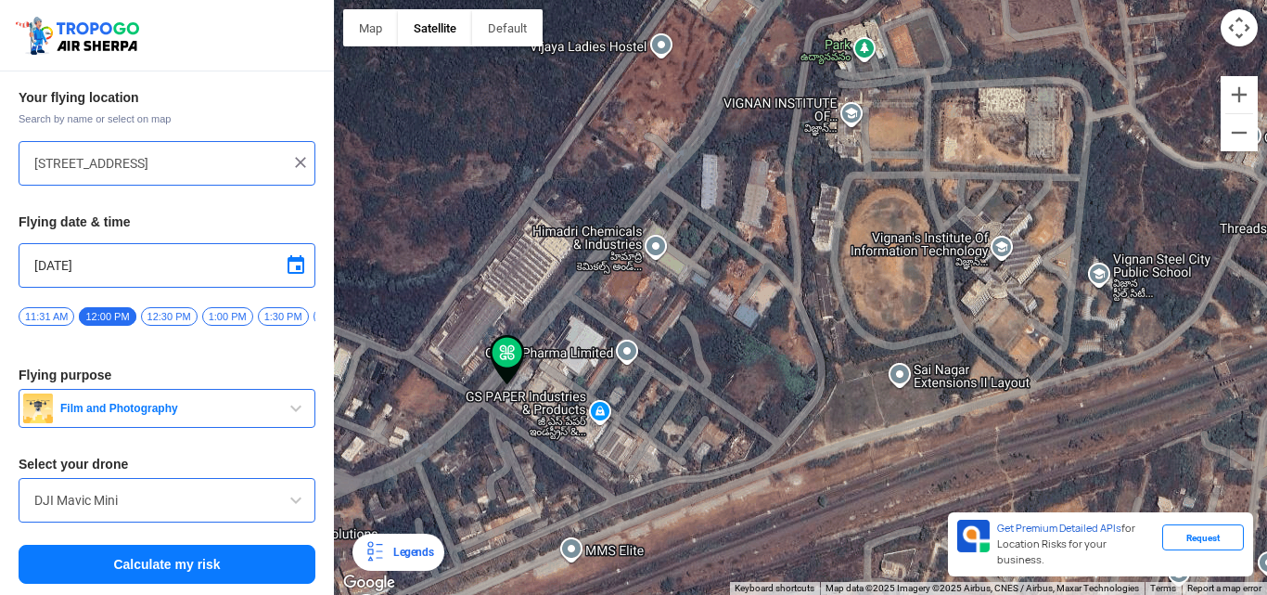
click at [264, 545] on button "Calculate my risk" at bounding box center [167, 564] width 297 height 39
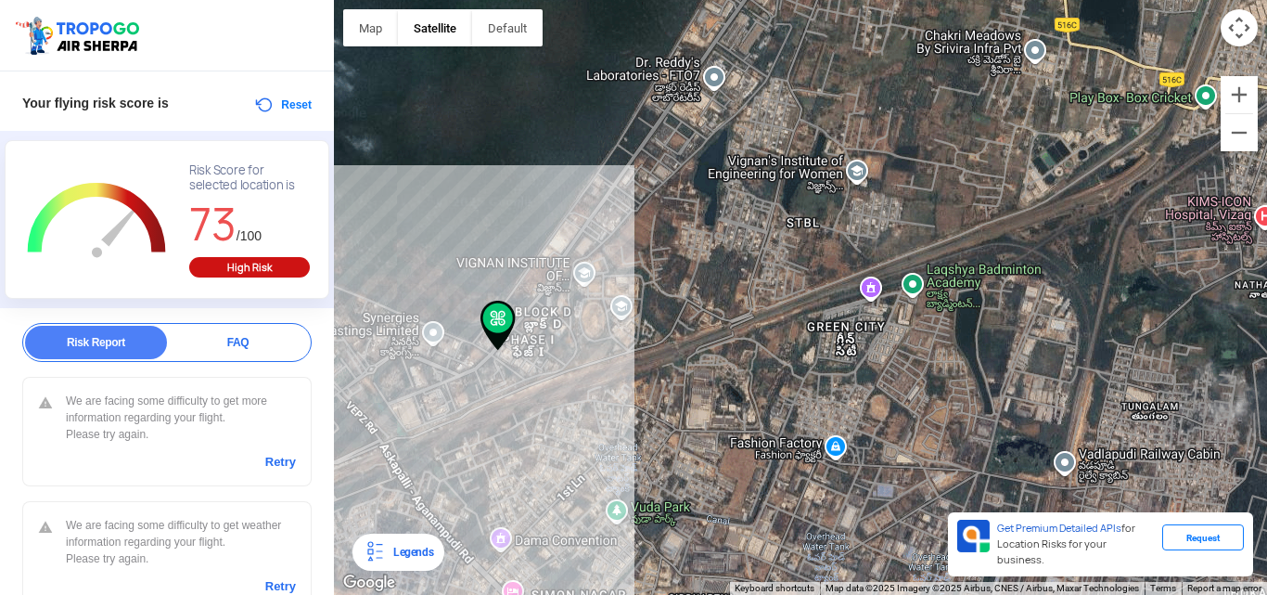
scroll to position [86, 0]
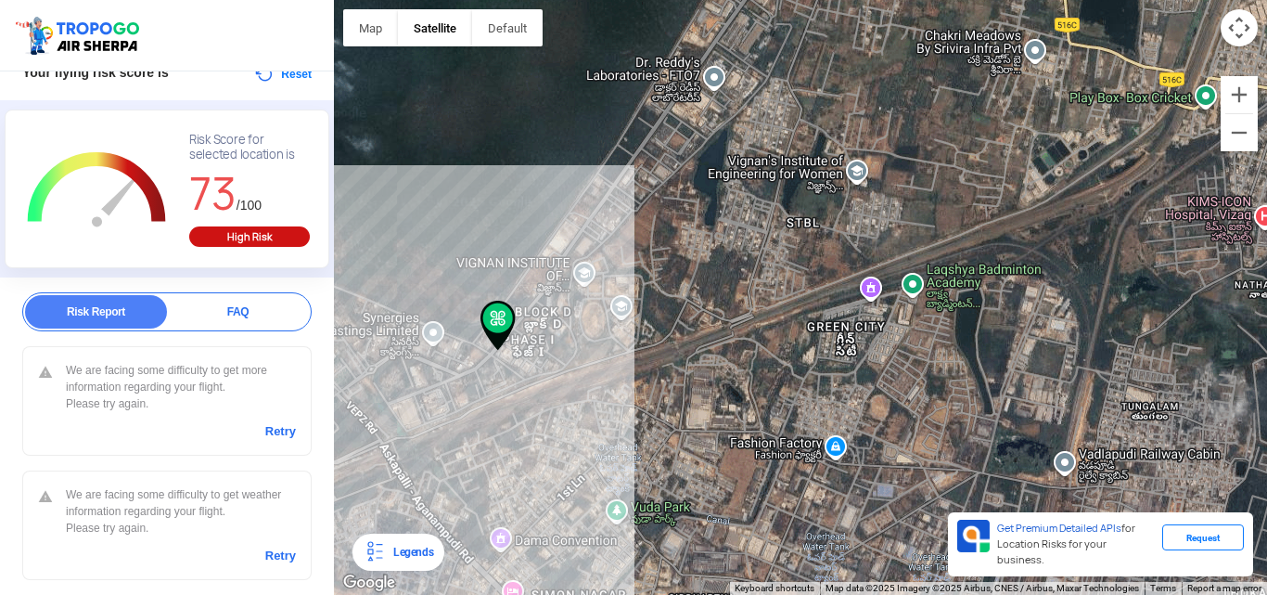
click at [265, 435] on link "Retry" at bounding box center [280, 431] width 31 height 17
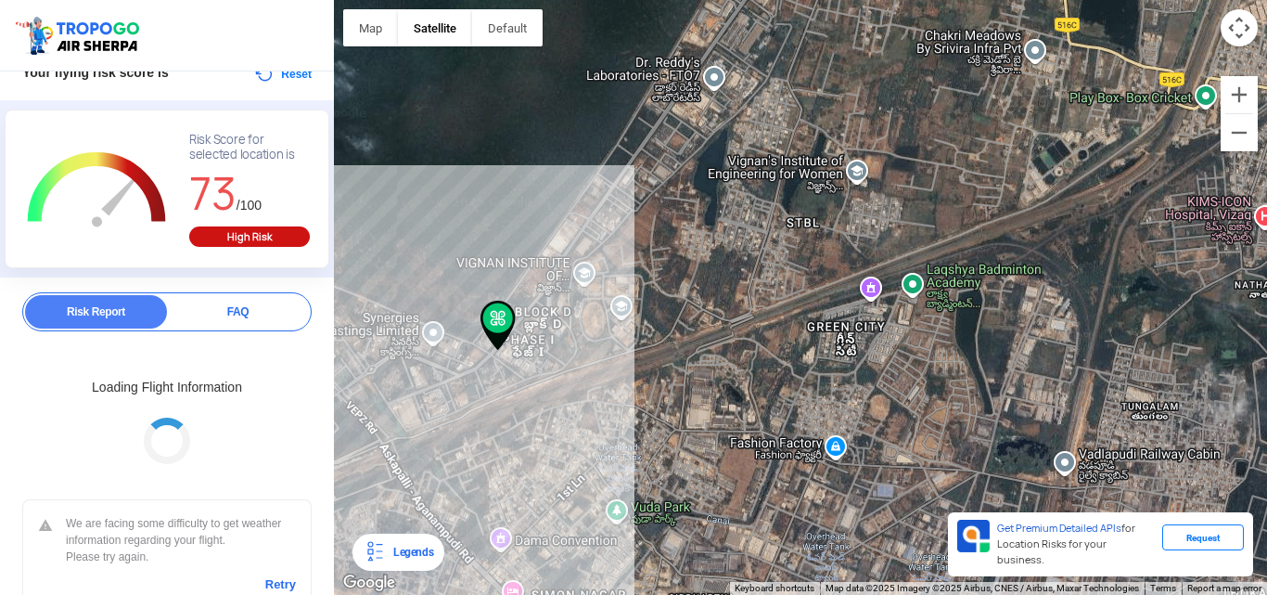
click at [263, 435] on div "Loading Flight Information" at bounding box center [166, 431] width 289 height 107
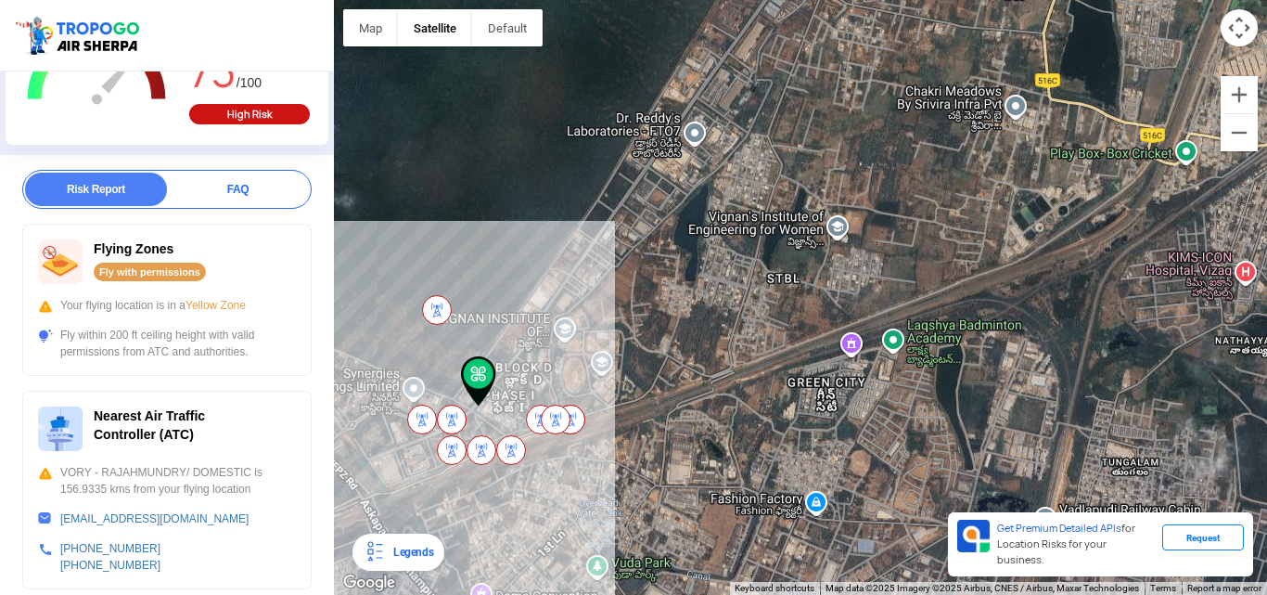
scroll to position [278, 0]
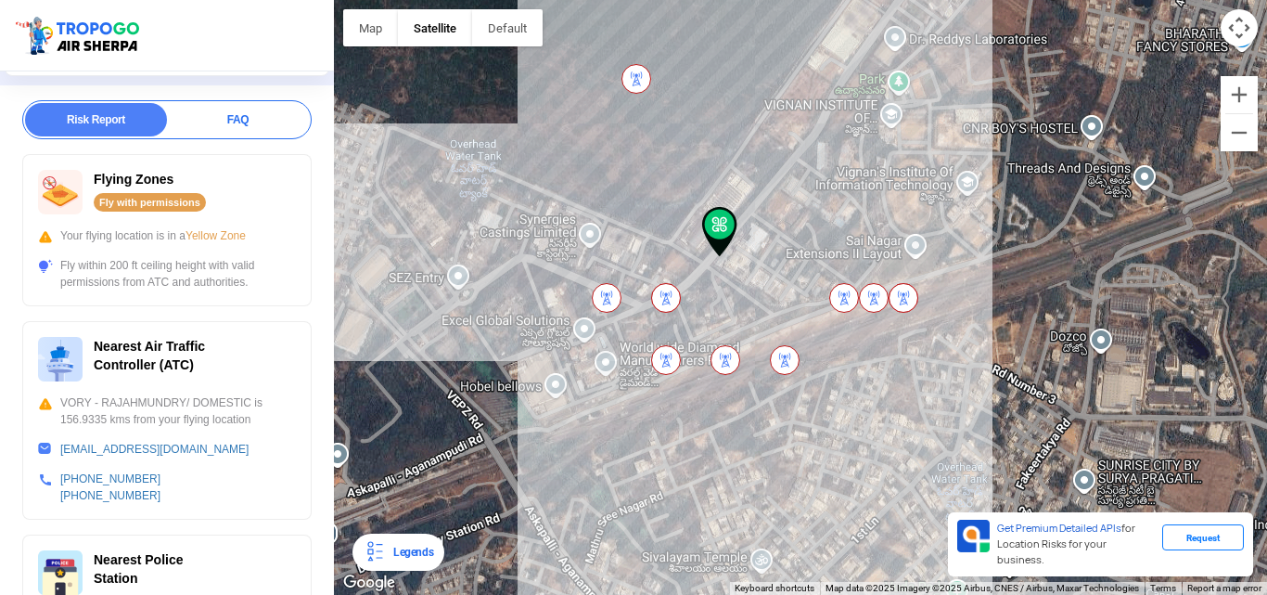
drag, startPoint x: 613, startPoint y: 382, endPoint x: 811, endPoint y: 262, distance: 231.5
click at [811, 262] on div at bounding box center [800, 297] width 933 height 595
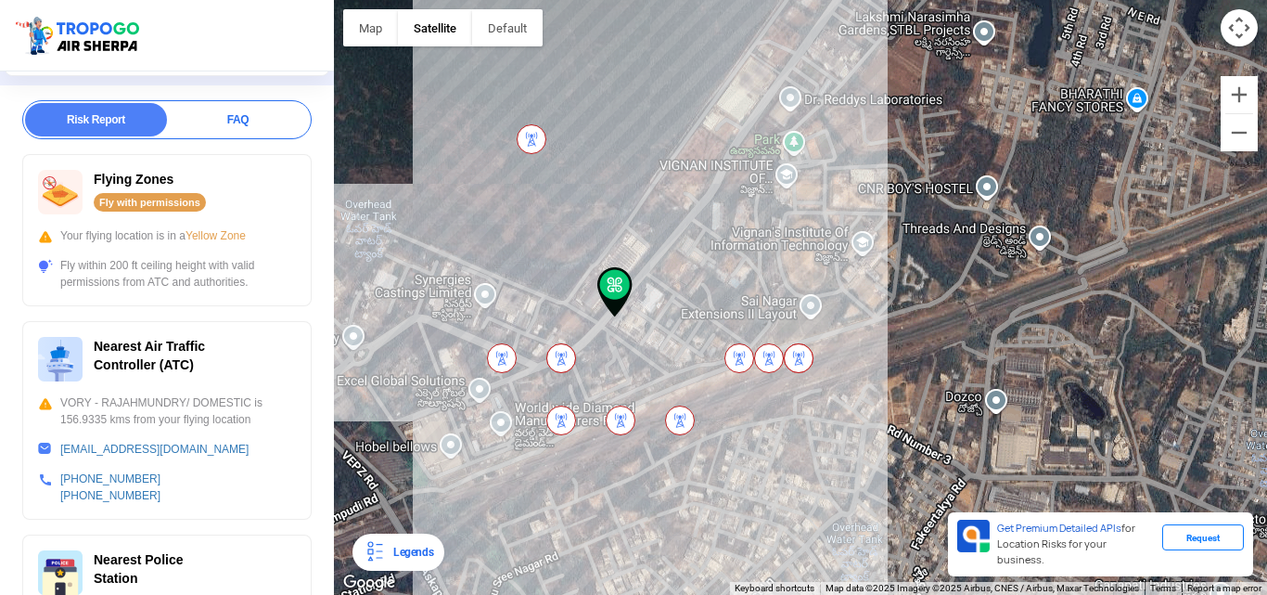
drag, startPoint x: 706, startPoint y: 371, endPoint x: 643, endPoint y: 399, distance: 68.9
click at [643, 399] on div at bounding box center [800, 297] width 933 height 595
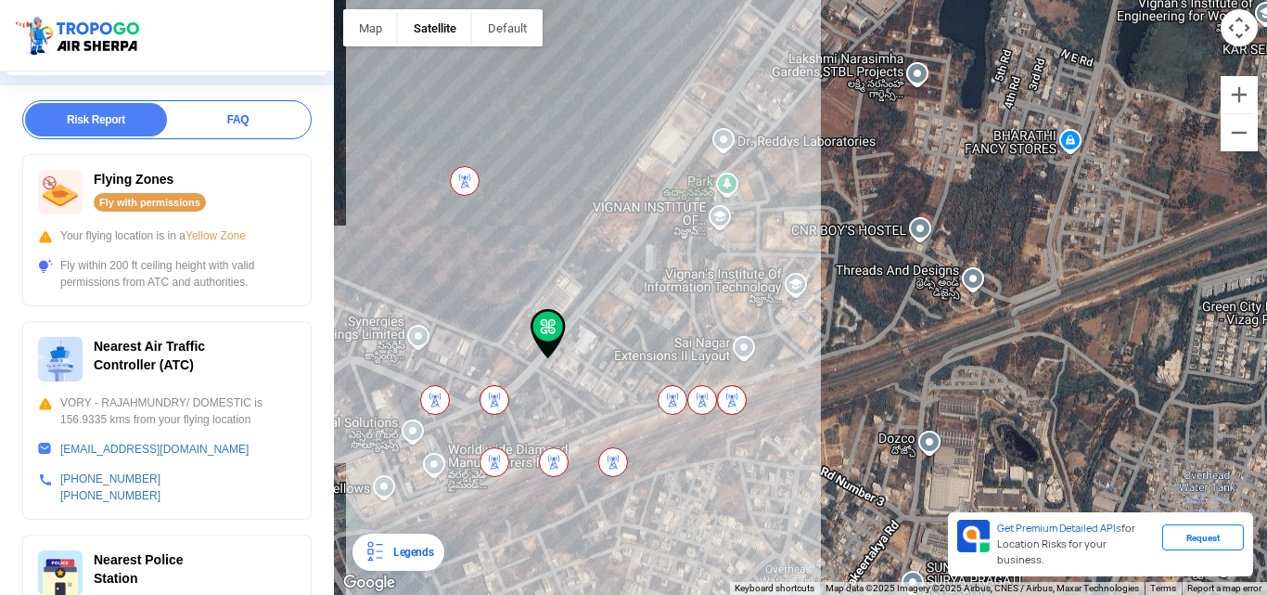
drag, startPoint x: 785, startPoint y: 249, endPoint x: 719, endPoint y: 289, distance: 77.5
click at [719, 289] on div at bounding box center [800, 297] width 933 height 595
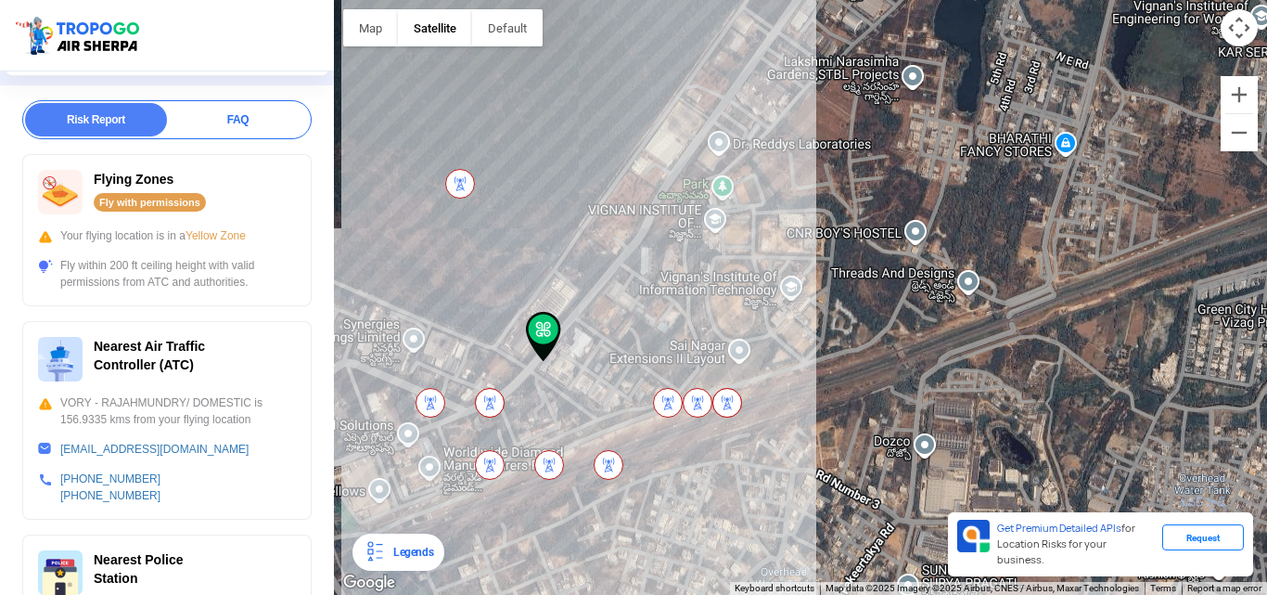
click at [719, 289] on div at bounding box center [800, 297] width 933 height 595
click at [582, 307] on div at bounding box center [800, 297] width 933 height 595
click at [747, 277] on div at bounding box center [800, 297] width 933 height 595
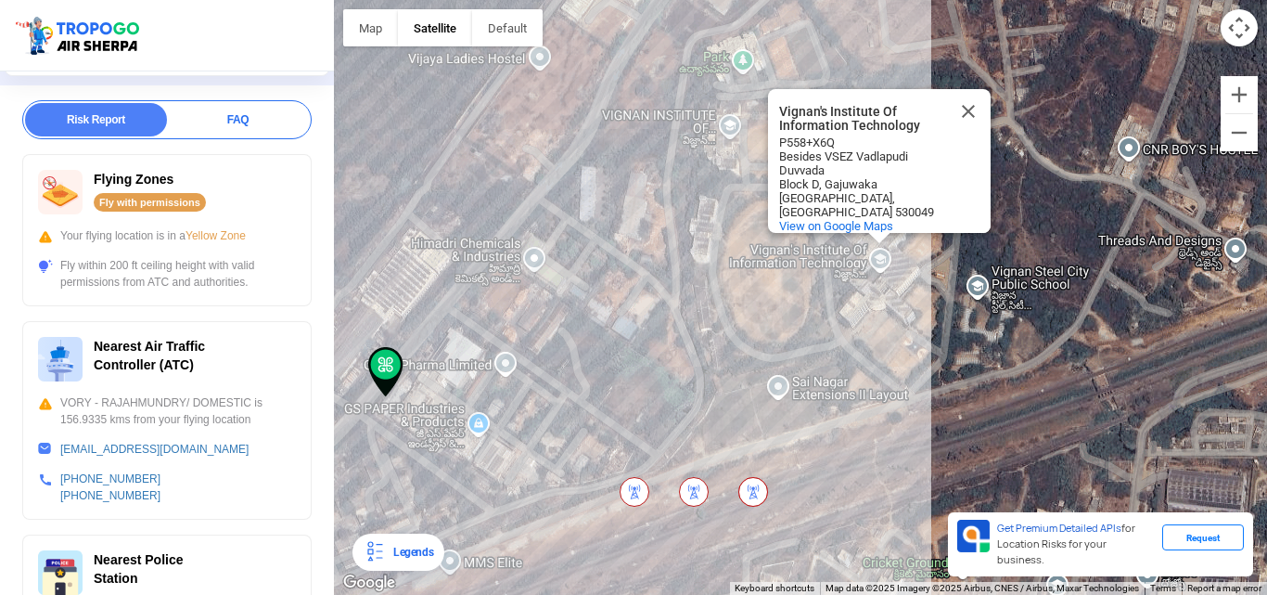
click at [968, 96] on button "Close" at bounding box center [968, 111] width 45 height 45
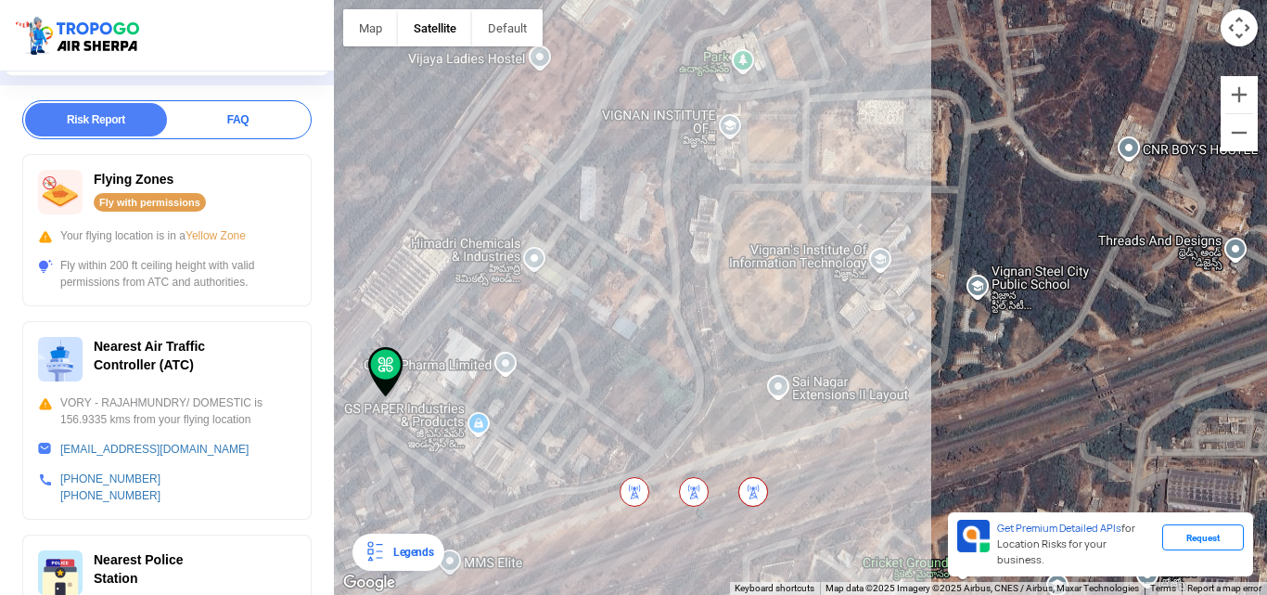
click at [768, 263] on div at bounding box center [800, 297] width 933 height 595
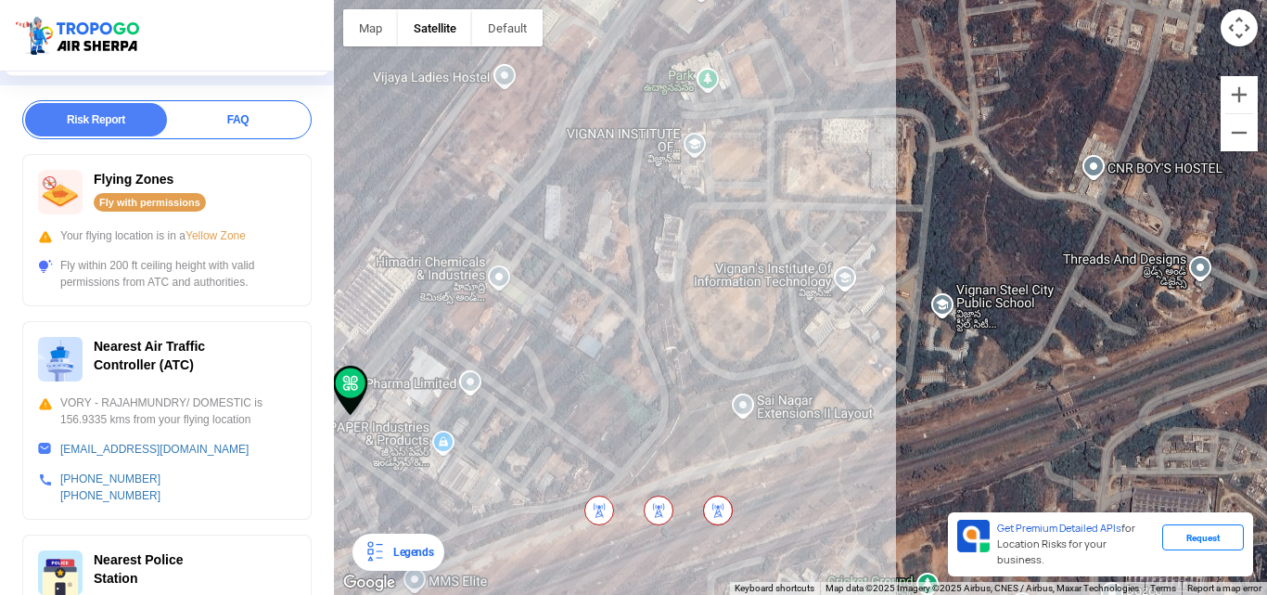
drag, startPoint x: 685, startPoint y: 285, endPoint x: 648, endPoint y: 305, distance: 41.5
click at [648, 305] on div at bounding box center [800, 297] width 933 height 595
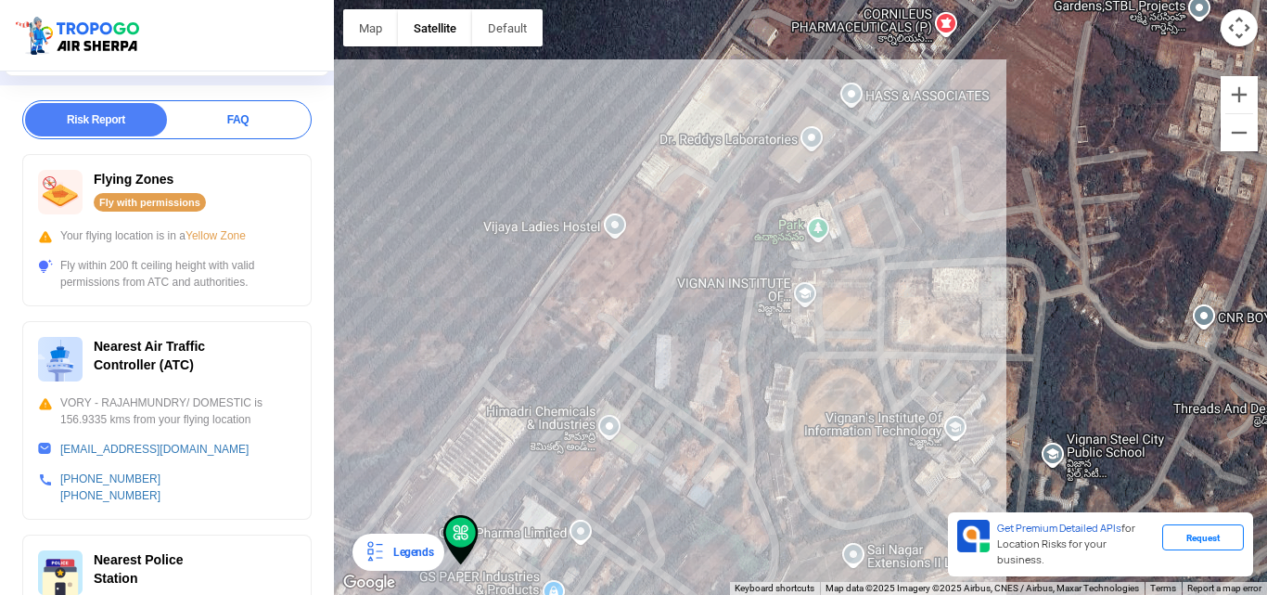
drag, startPoint x: 485, startPoint y: 317, endPoint x: 644, endPoint y: 367, distance: 166.3
click at [600, 464] on div at bounding box center [800, 297] width 933 height 595
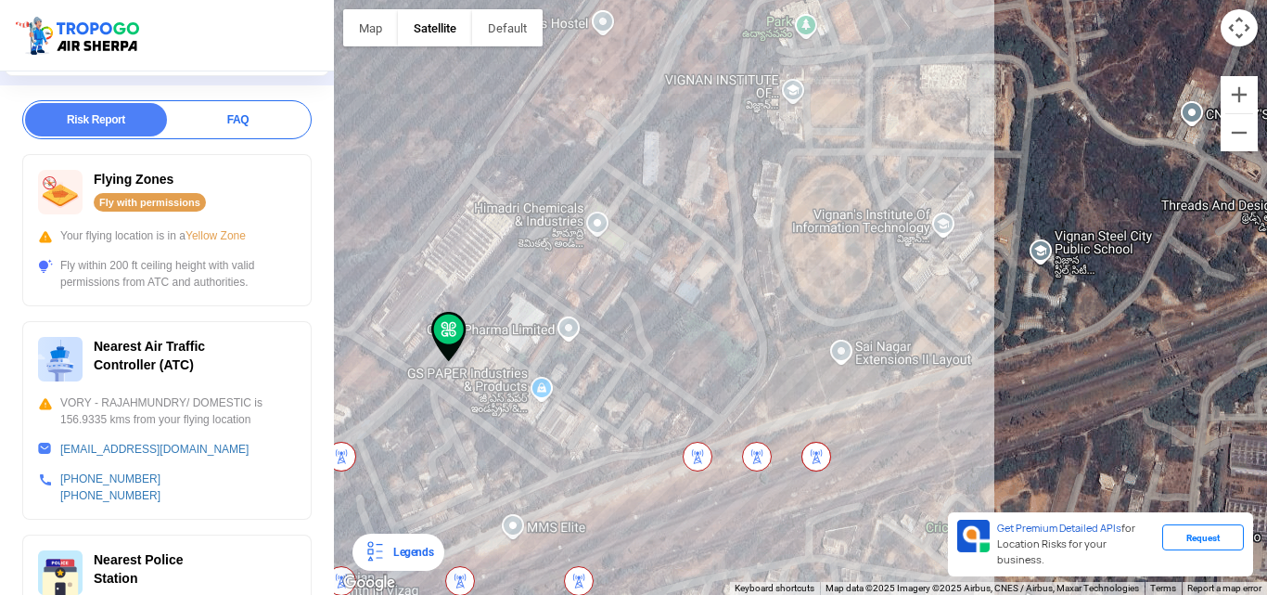
drag, startPoint x: 632, startPoint y: 351, endPoint x: 618, endPoint y: 141, distance: 210.1
click at [616, 142] on div at bounding box center [800, 297] width 933 height 595
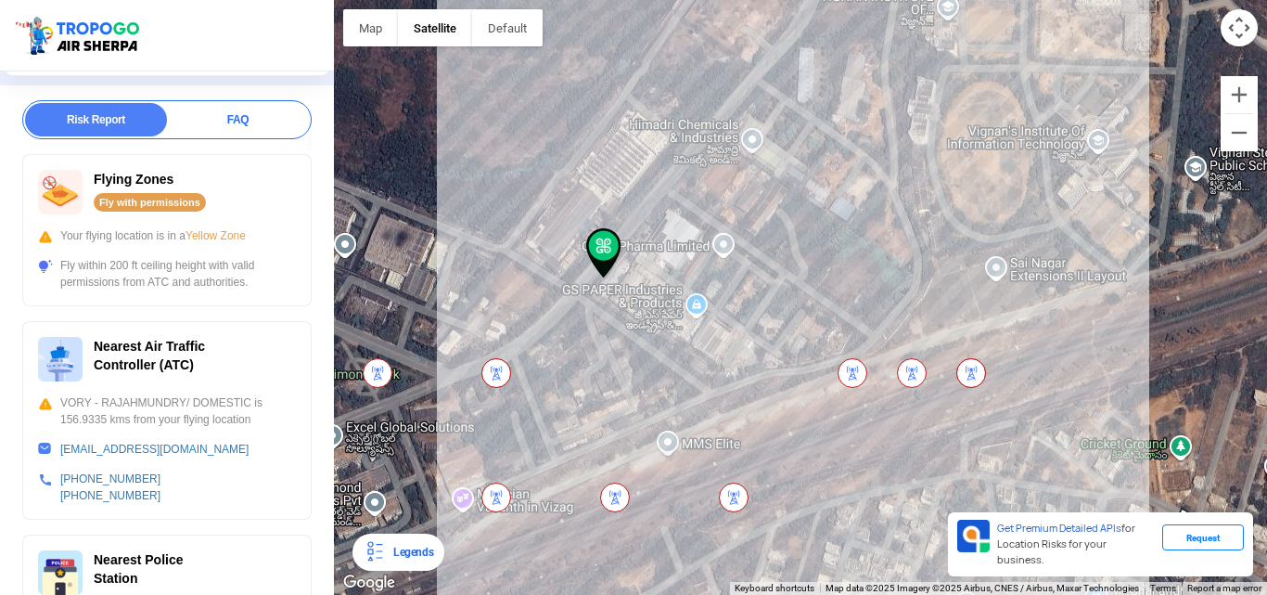
drag, startPoint x: 620, startPoint y: 234, endPoint x: 780, endPoint y: 155, distance: 178.8
click at [780, 155] on div at bounding box center [800, 297] width 933 height 595
drag, startPoint x: 662, startPoint y: 153, endPoint x: 648, endPoint y: 299, distance: 146.3
click at [648, 241] on div at bounding box center [800, 297] width 933 height 595
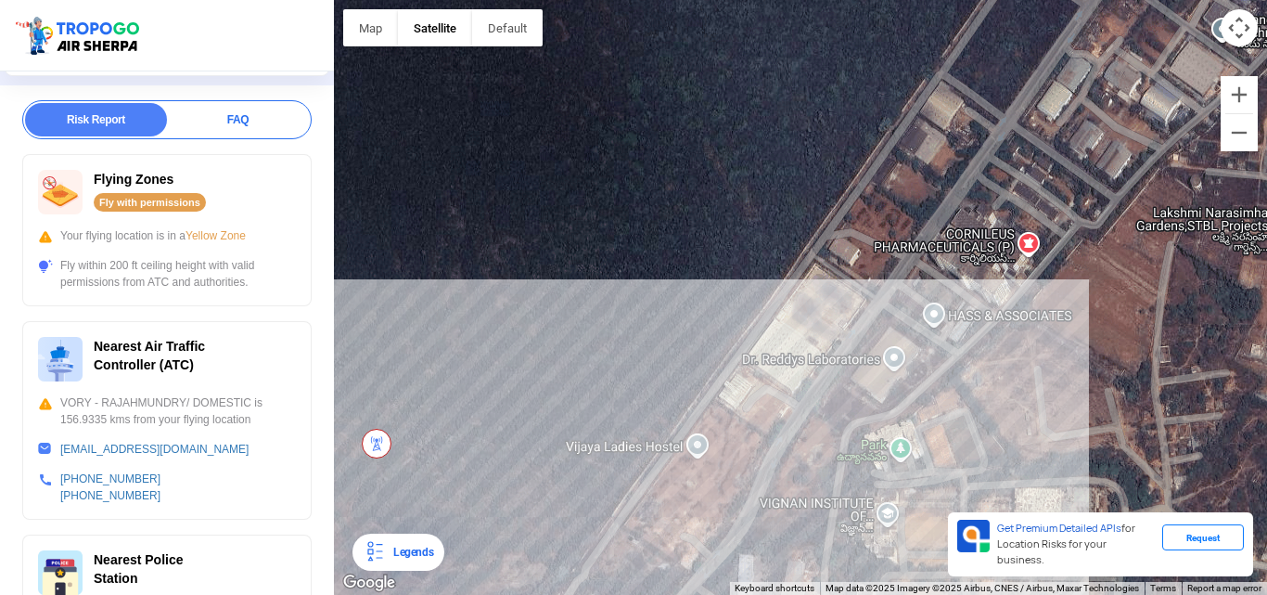
drag, startPoint x: 717, startPoint y: 153, endPoint x: 703, endPoint y: 302, distance: 150.0
click at [716, 158] on div at bounding box center [800, 297] width 933 height 595
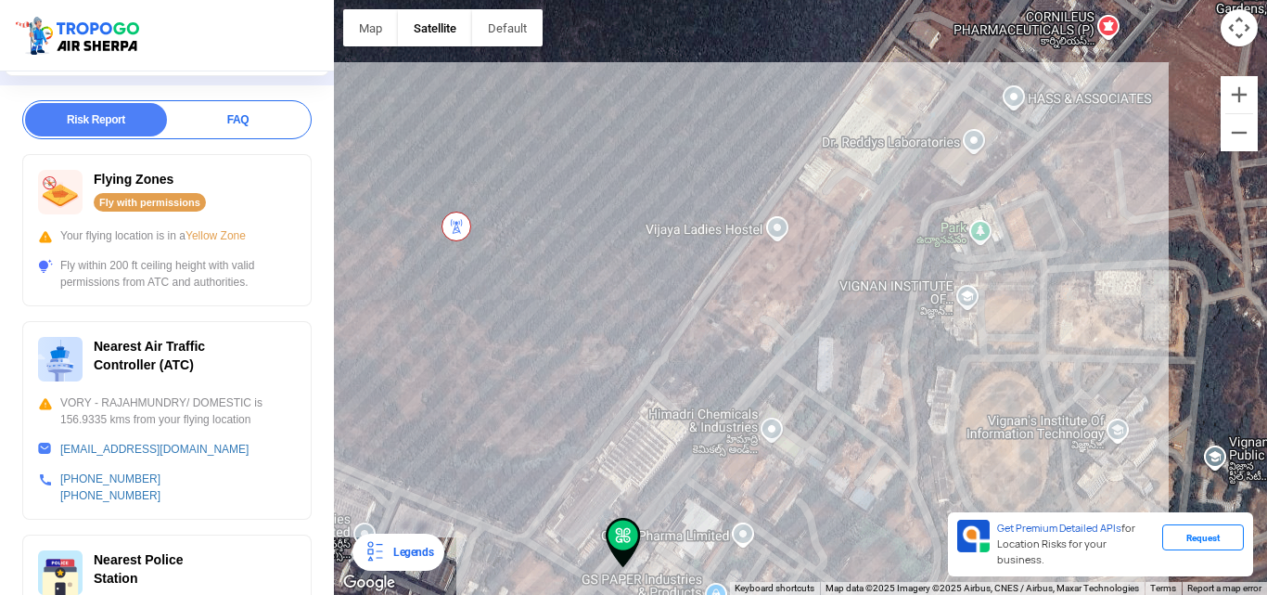
drag, startPoint x: 744, startPoint y: 202, endPoint x: 814, endPoint y: 12, distance: 202.5
click at [806, 41] on div at bounding box center [800, 297] width 933 height 595
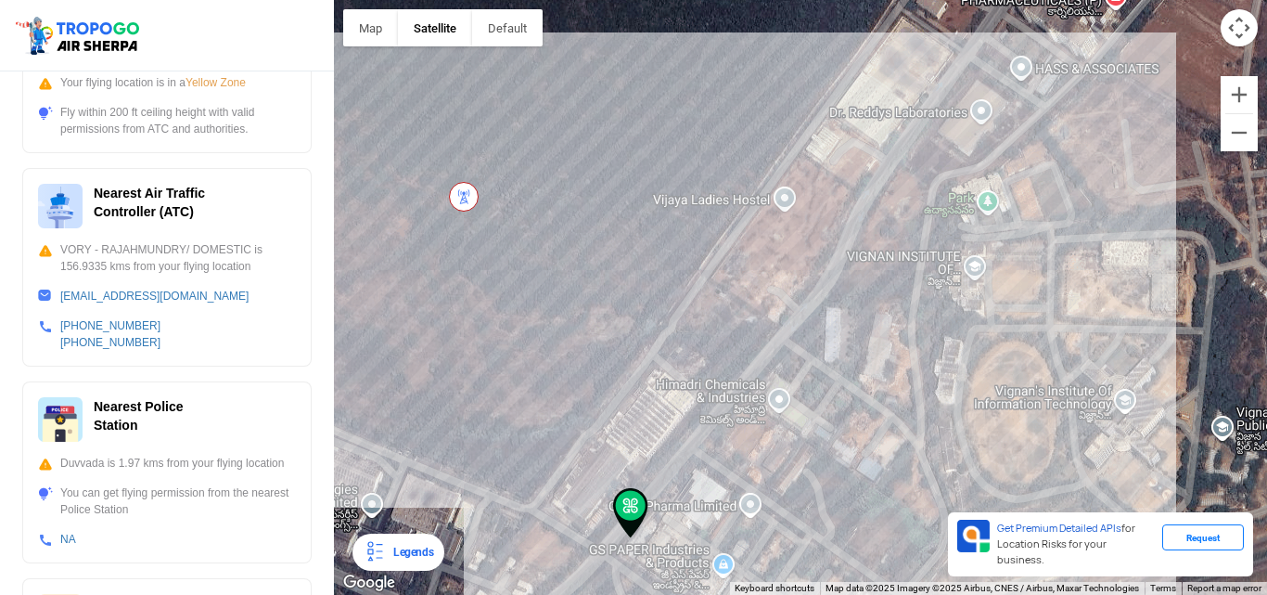
scroll to position [464, 0]
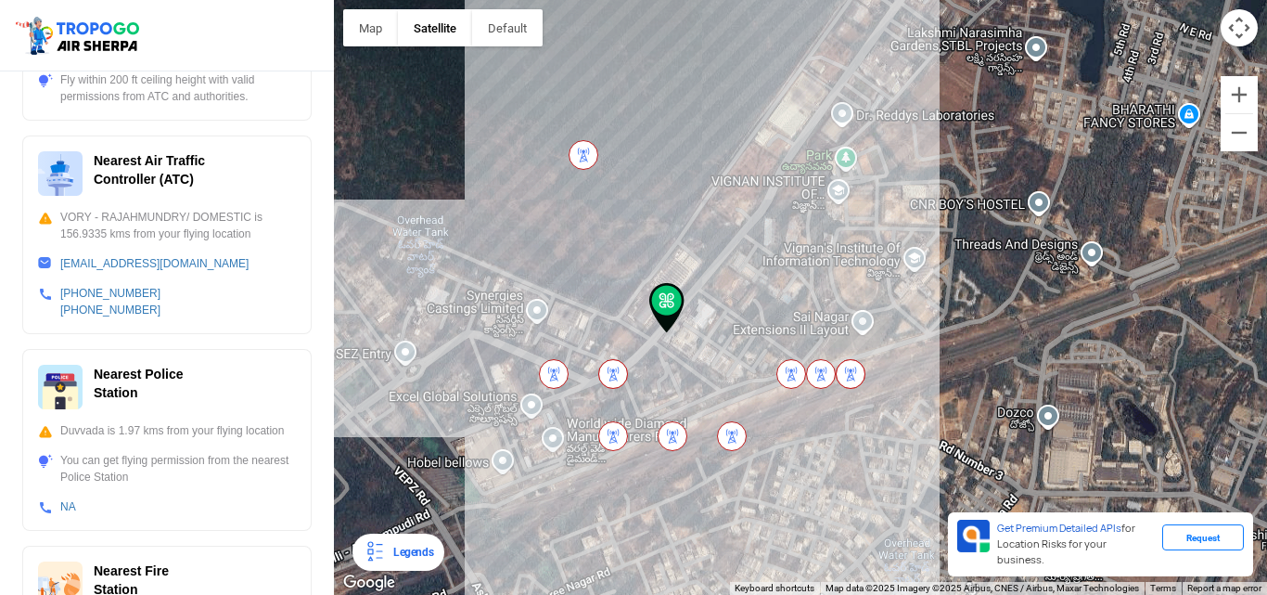
drag, startPoint x: 578, startPoint y: 451, endPoint x: 630, endPoint y: 345, distance: 117.8
click at [630, 345] on div at bounding box center [800, 297] width 933 height 595
